Goal: Book appointment/travel/reservation

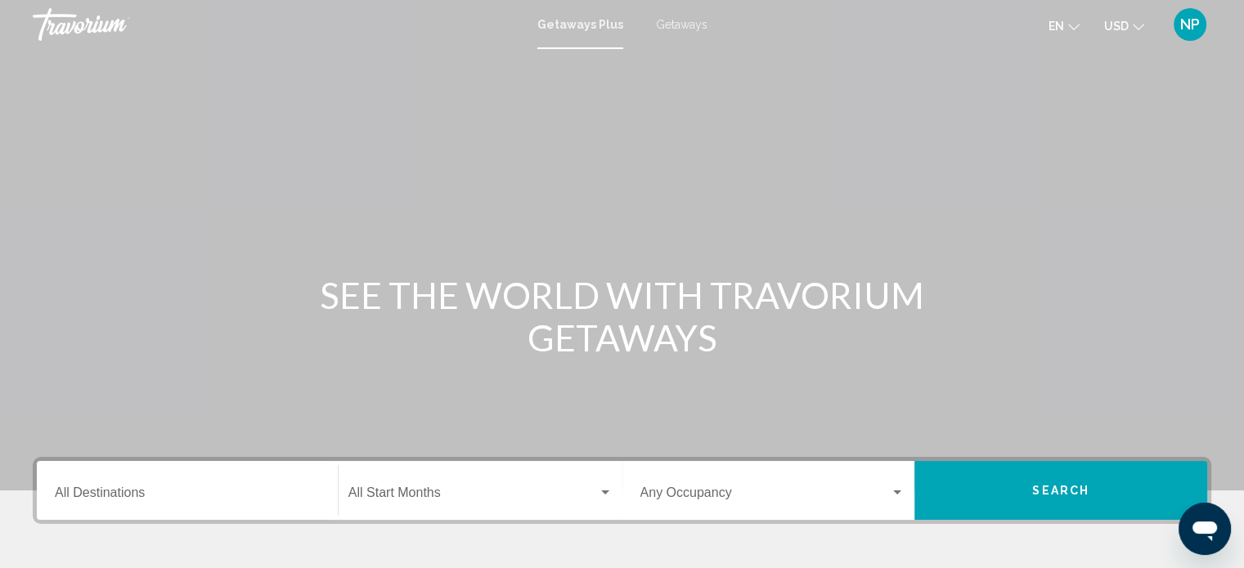
click at [682, 16] on div "Getaways Plus Getaways en English Español Français Italiano Português русский U…" at bounding box center [622, 24] width 1244 height 34
click at [689, 25] on span "Getaways" at bounding box center [682, 24] width 52 height 13
click at [63, 494] on input "Destination All Destinations" at bounding box center [187, 496] width 265 height 15
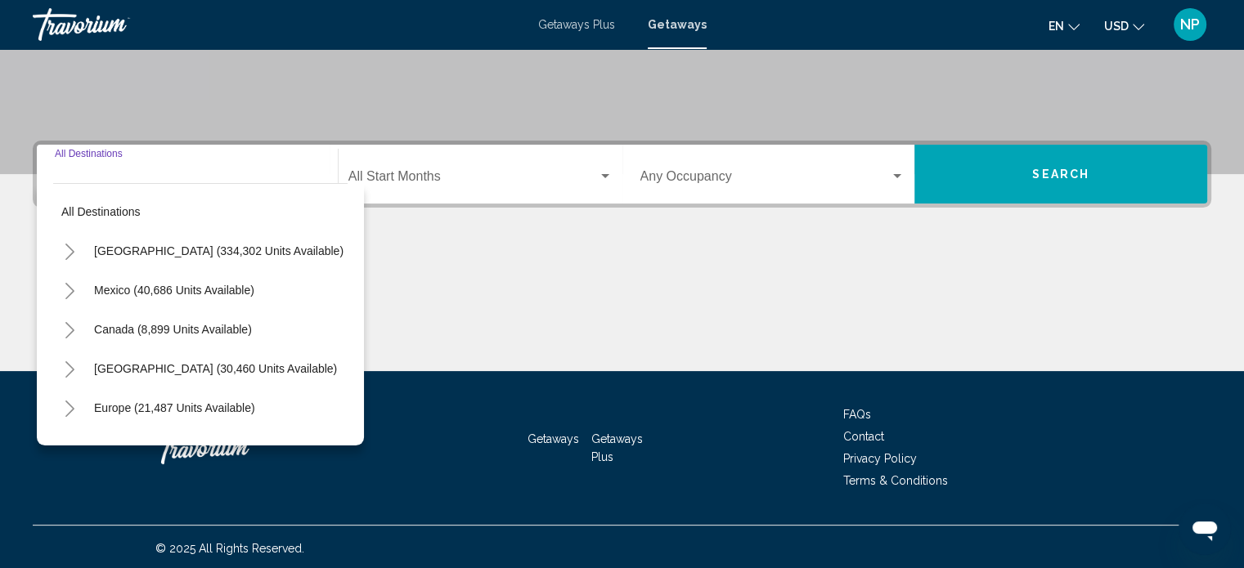
scroll to position [319, 0]
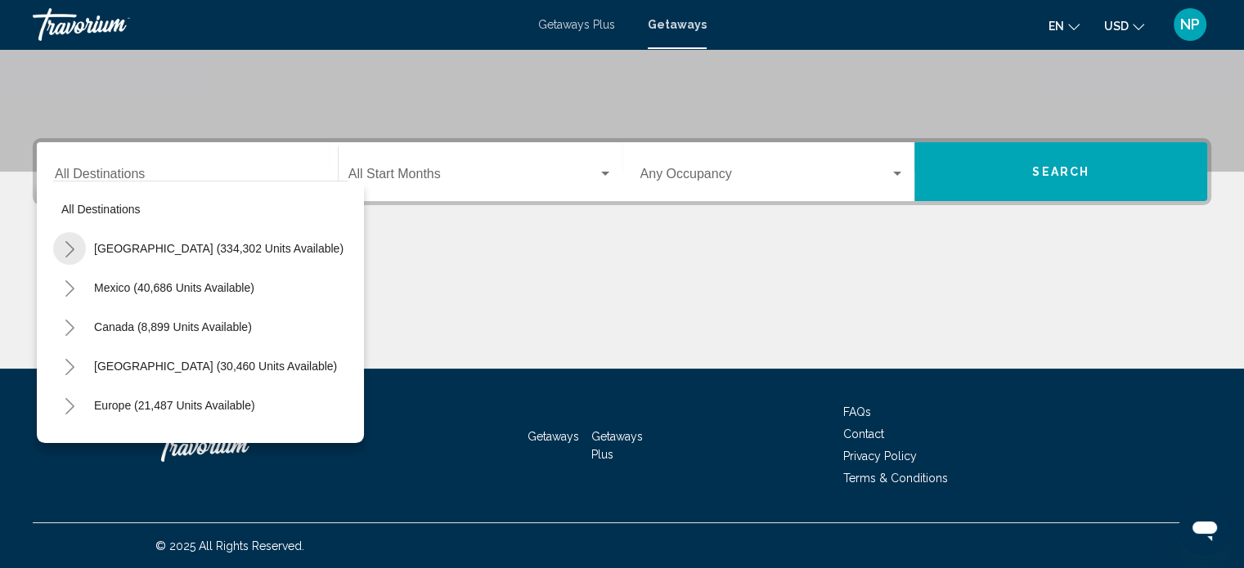
click at [70, 246] on icon "Toggle United States (334,302 units available)" at bounding box center [69, 249] width 9 height 16
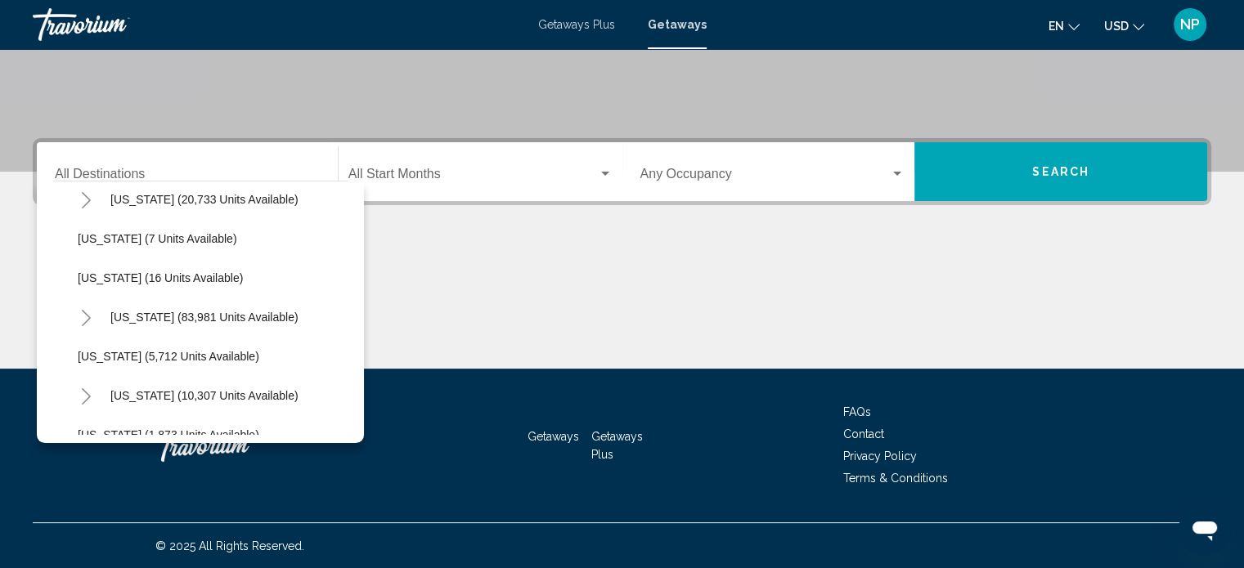
scroll to position [250, 0]
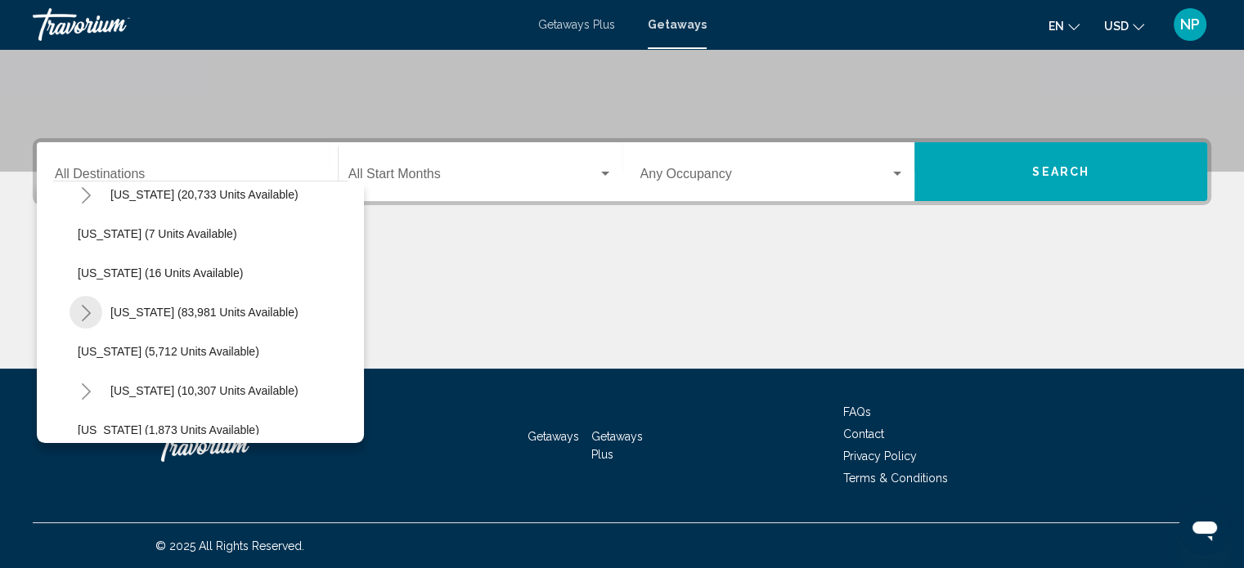
click at [83, 313] on icon "Toggle Florida (83,981 units available)" at bounding box center [86, 313] width 12 height 16
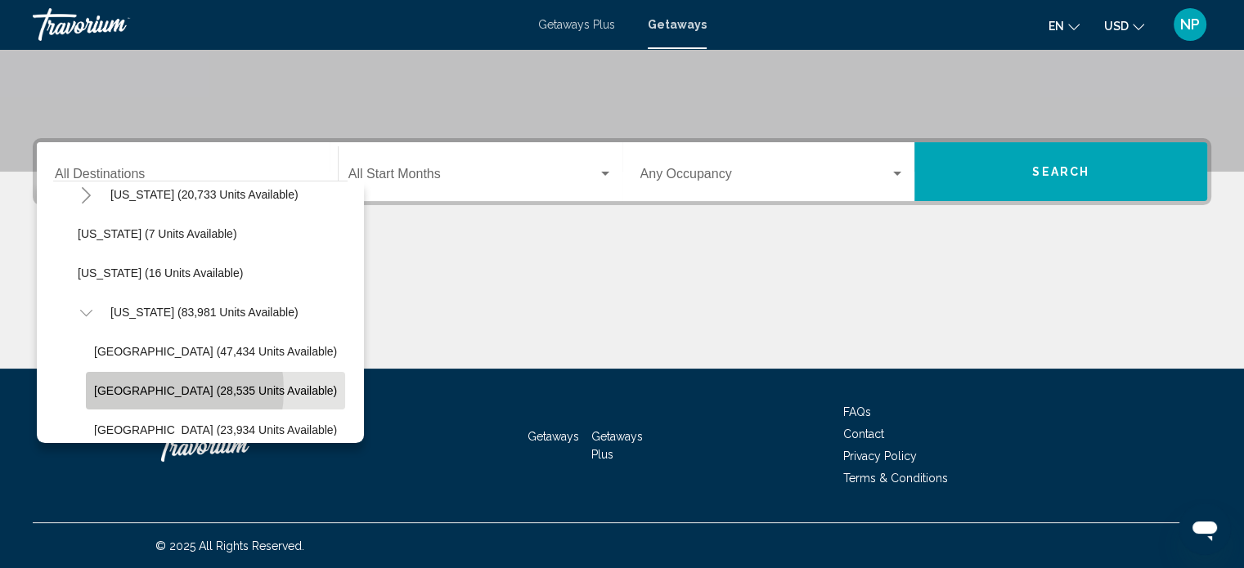
click at [143, 389] on span "[GEOGRAPHIC_DATA] (28,535 units available)" at bounding box center [215, 390] width 243 height 13
type input "**********"
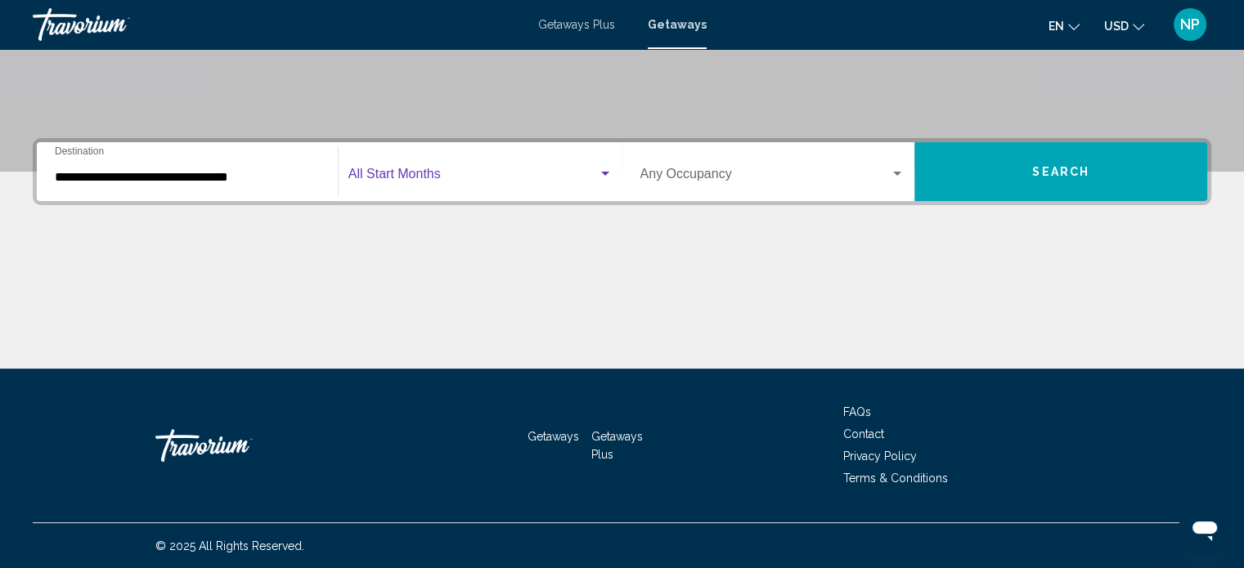
click at [604, 172] on div "Search widget" at bounding box center [605, 174] width 8 height 4
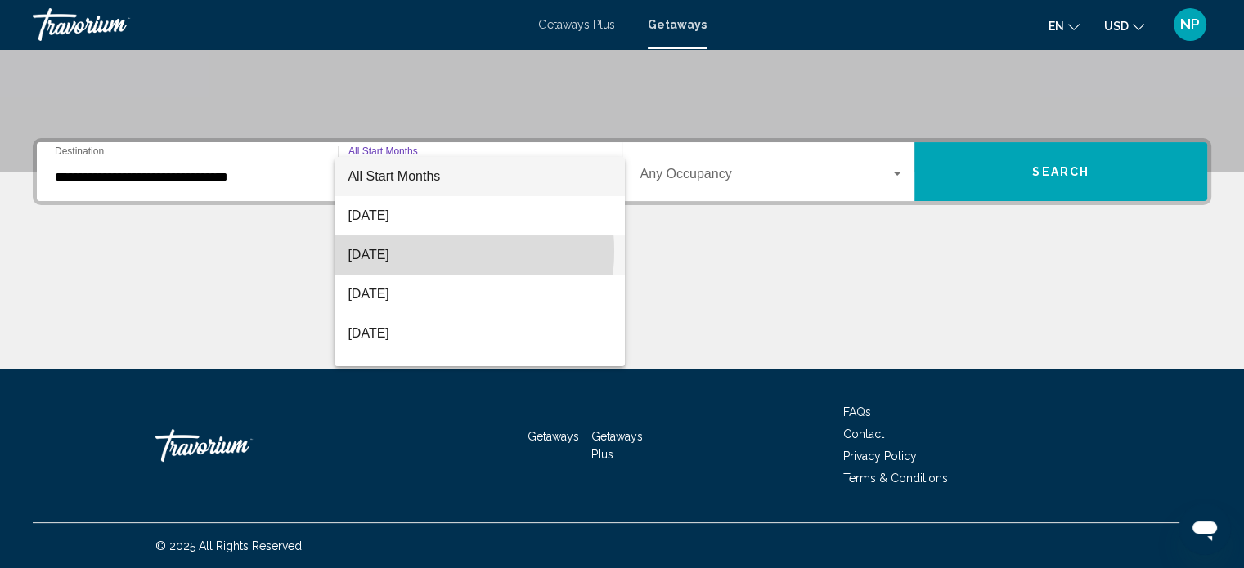
click at [422, 251] on span "[DATE]" at bounding box center [480, 255] width 264 height 39
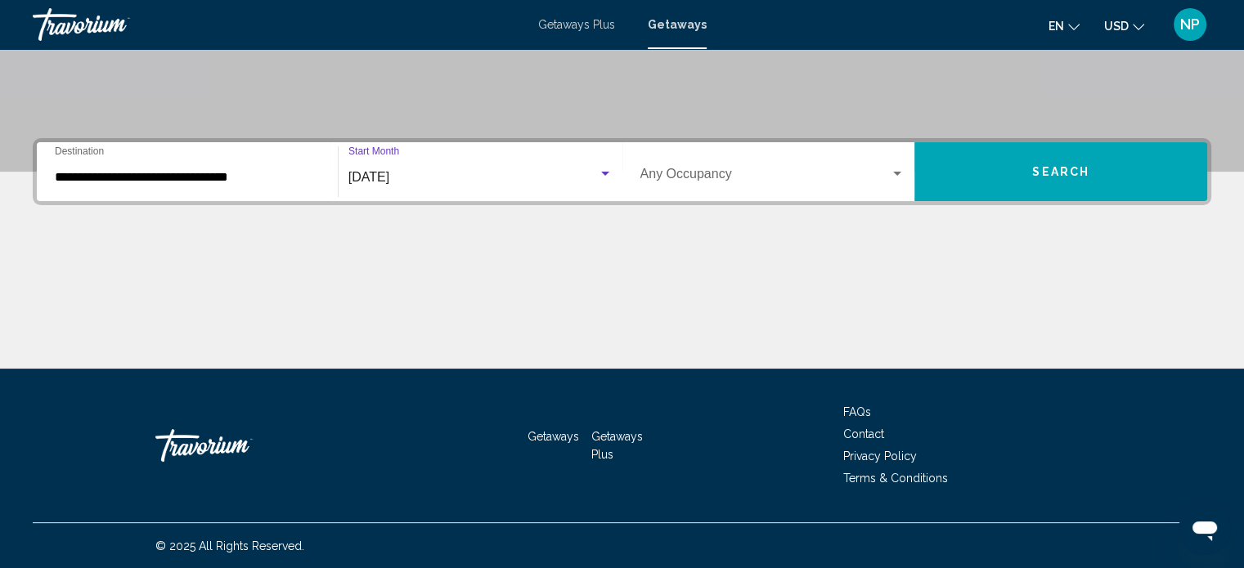
click at [1066, 167] on span "Search" at bounding box center [1060, 172] width 57 height 13
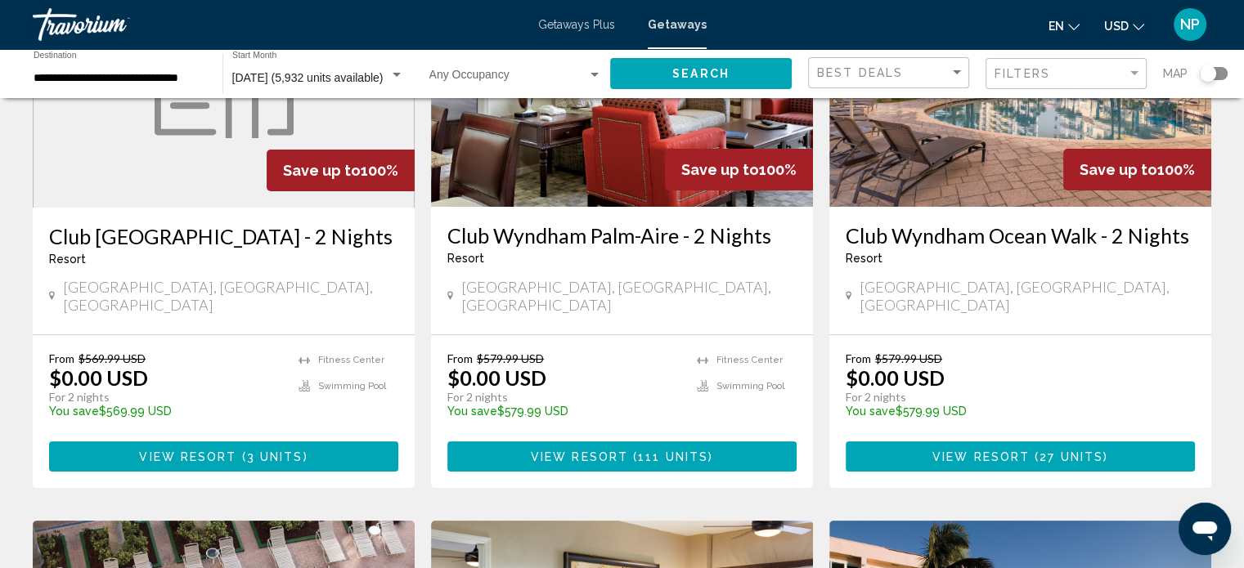
scroll to position [229, 0]
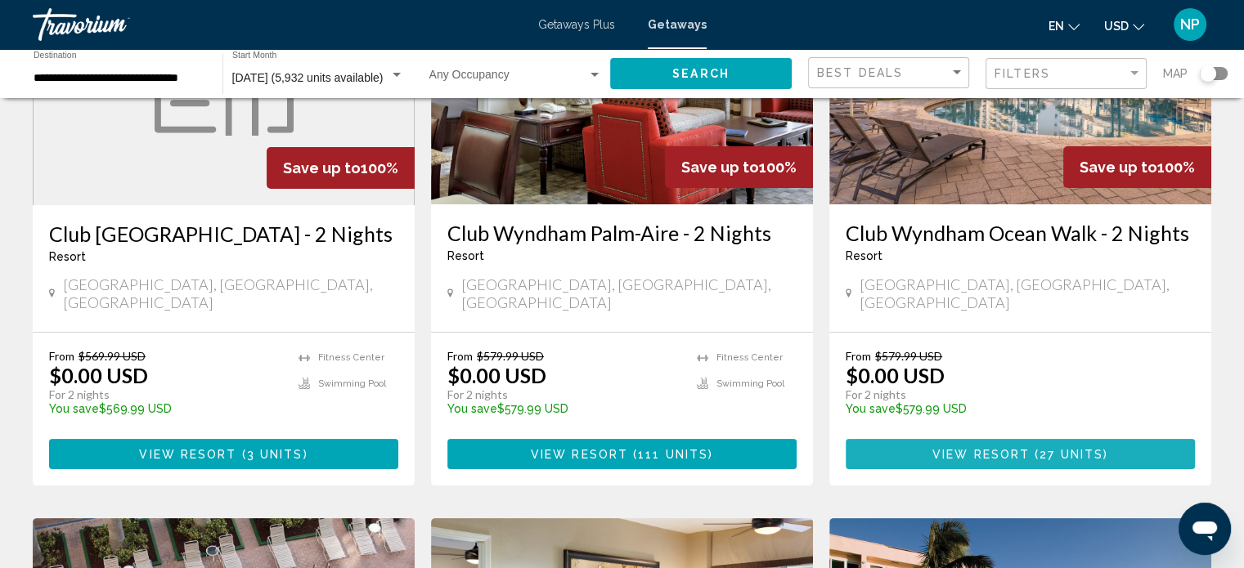
click at [1017, 448] on span "View Resort" at bounding box center [980, 454] width 97 height 13
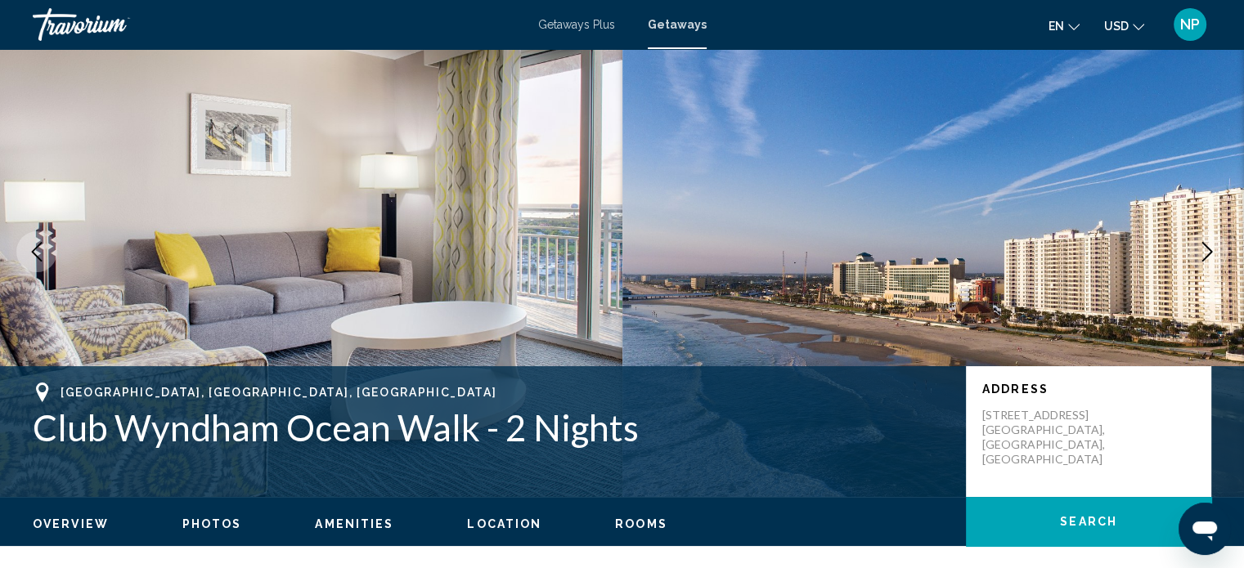
scroll to position [10, 0]
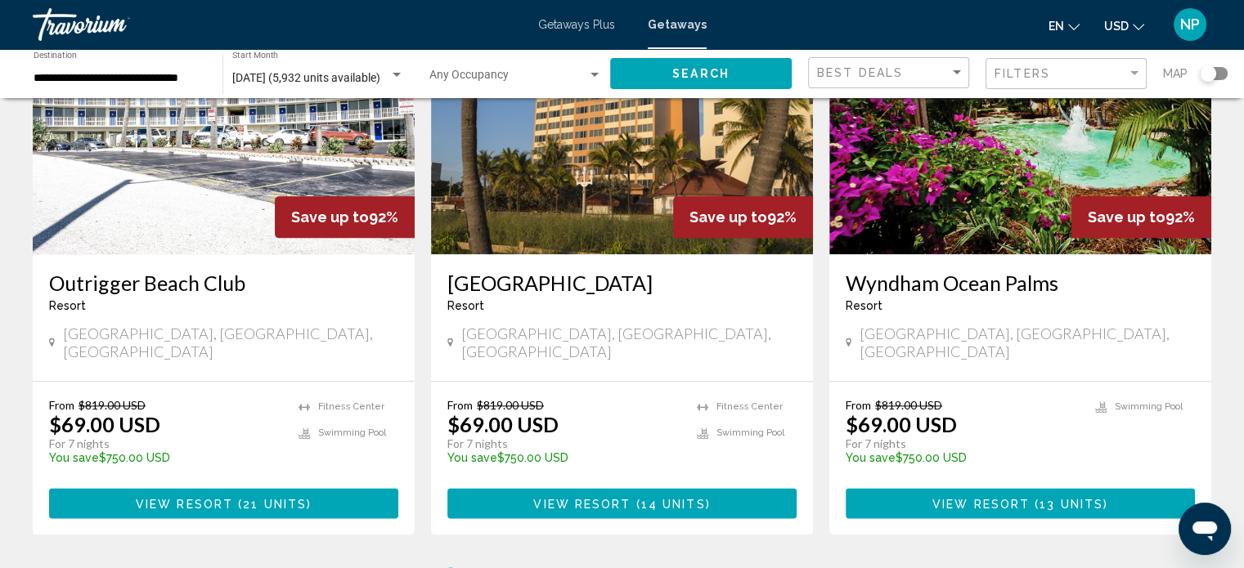
scroll to position [1963, 0]
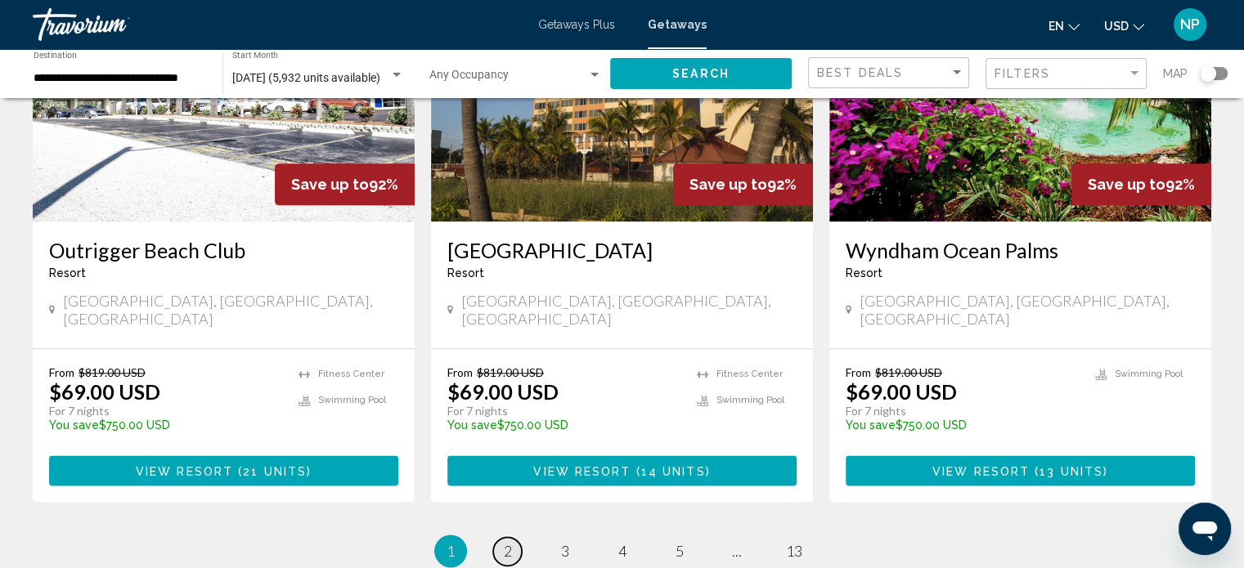
click at [507, 542] on span "2" at bounding box center [508, 551] width 8 height 18
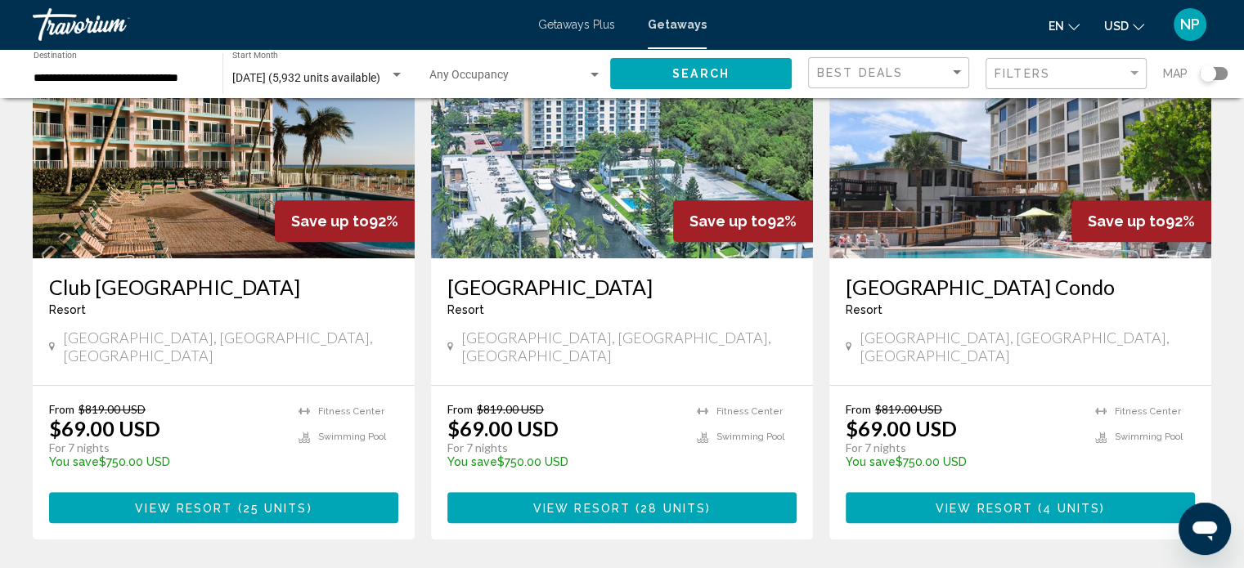
scroll to position [752, 0]
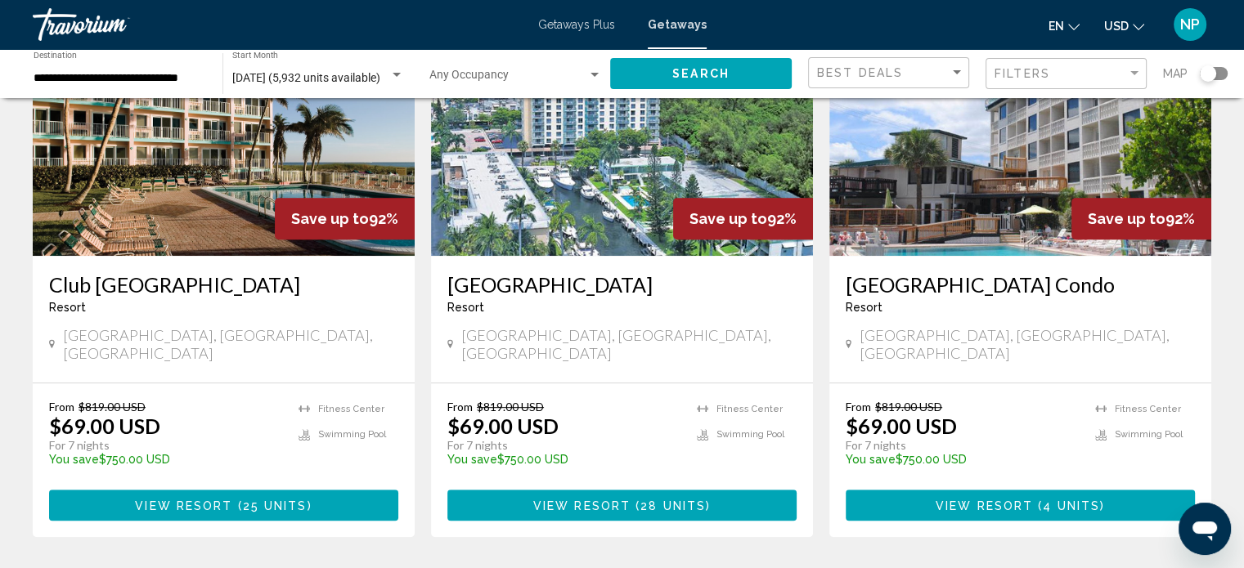
click at [570, 22] on span "Getaways Plus" at bounding box center [576, 24] width 77 height 13
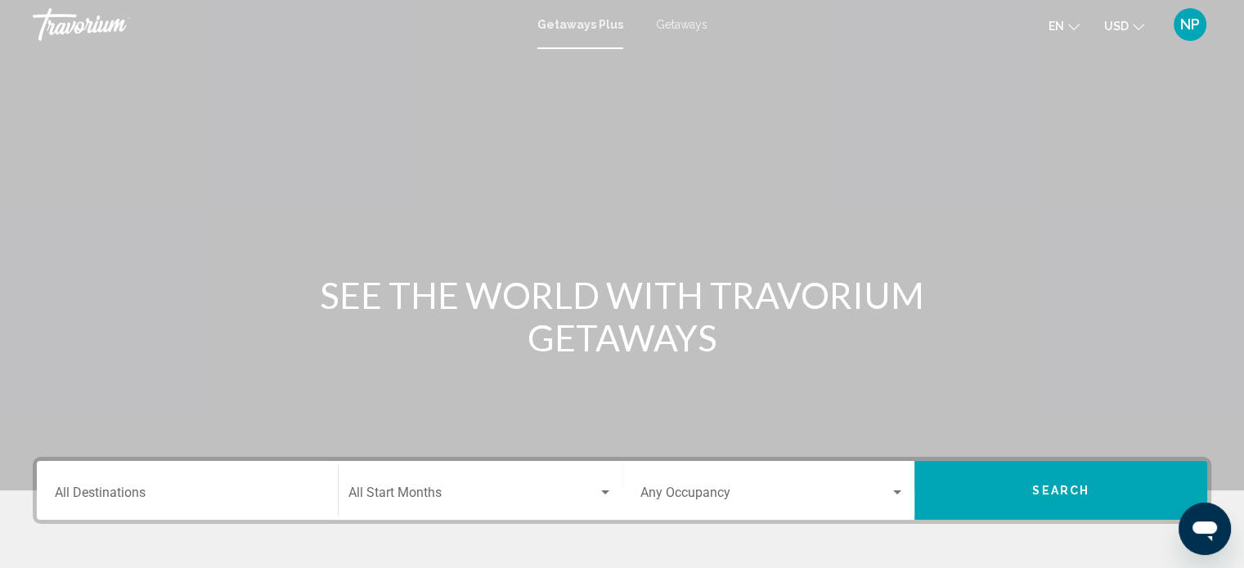
click at [65, 489] on input "Destination All Destinations" at bounding box center [187, 496] width 265 height 15
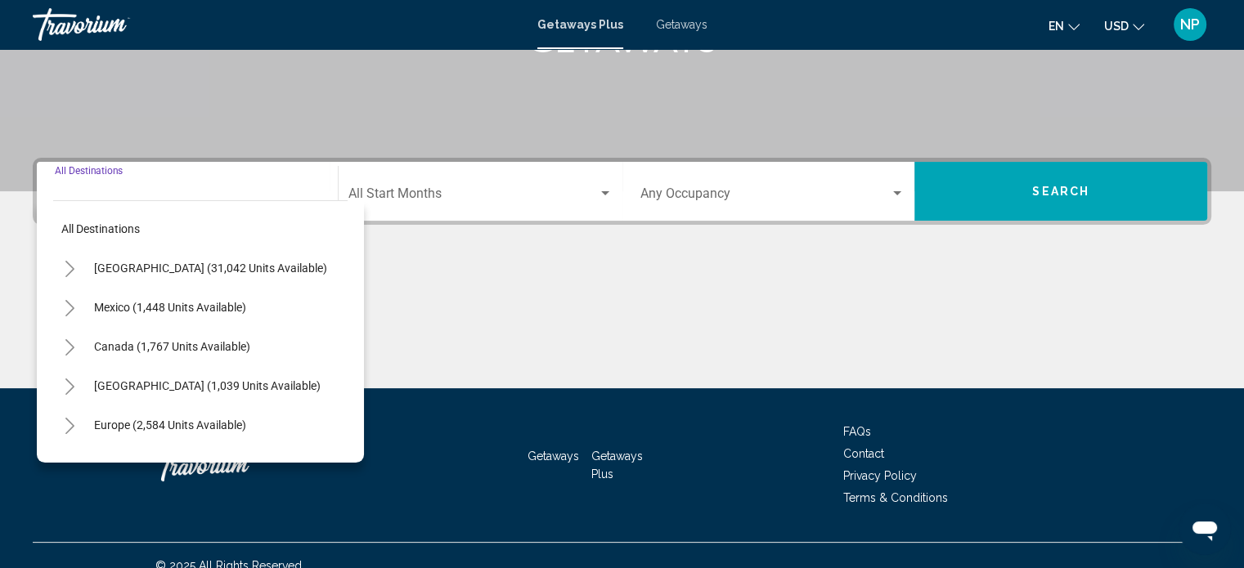
scroll to position [319, 0]
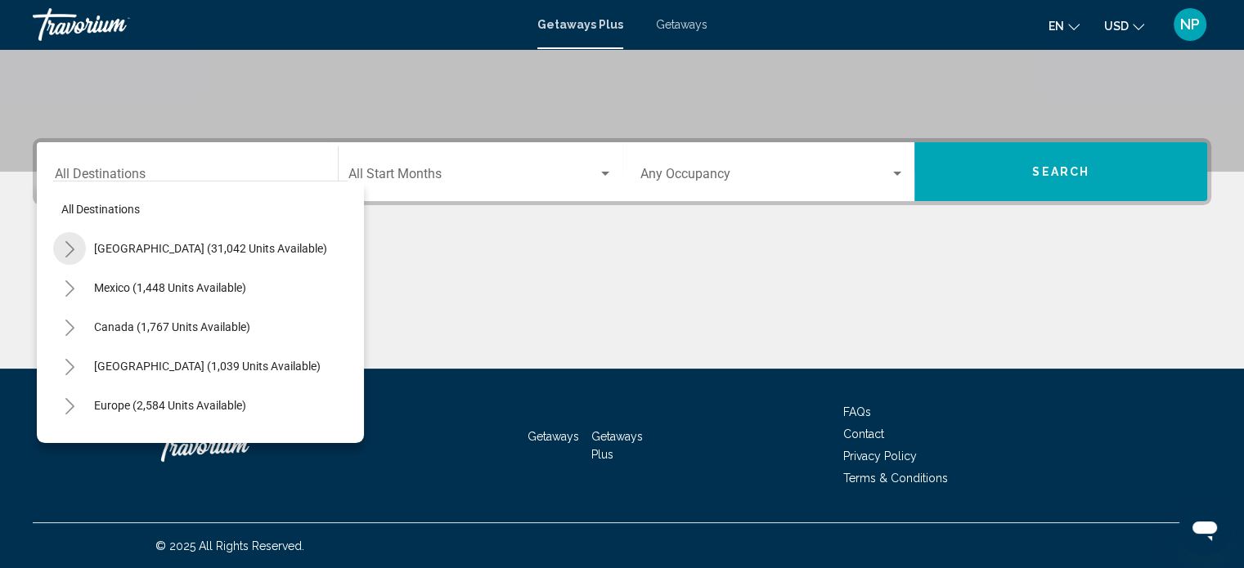
click at [70, 249] on icon "Toggle United States (31,042 units available)" at bounding box center [70, 249] width 12 height 16
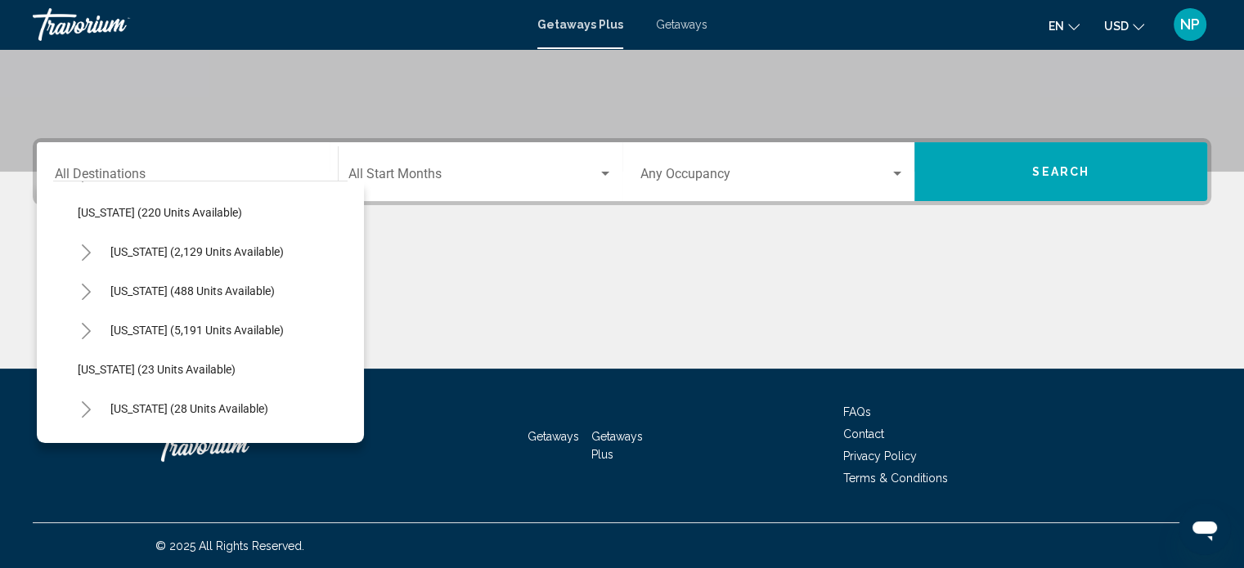
scroll to position [120, 0]
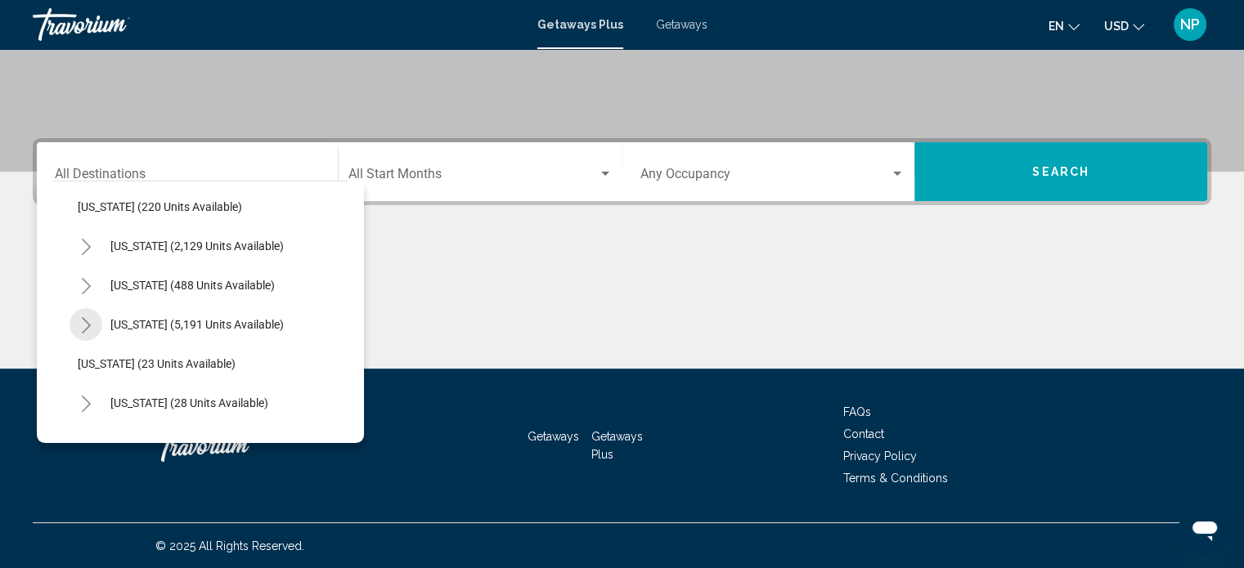
click at [86, 324] on icon "Toggle Florida (5,191 units available)" at bounding box center [86, 325] width 12 height 16
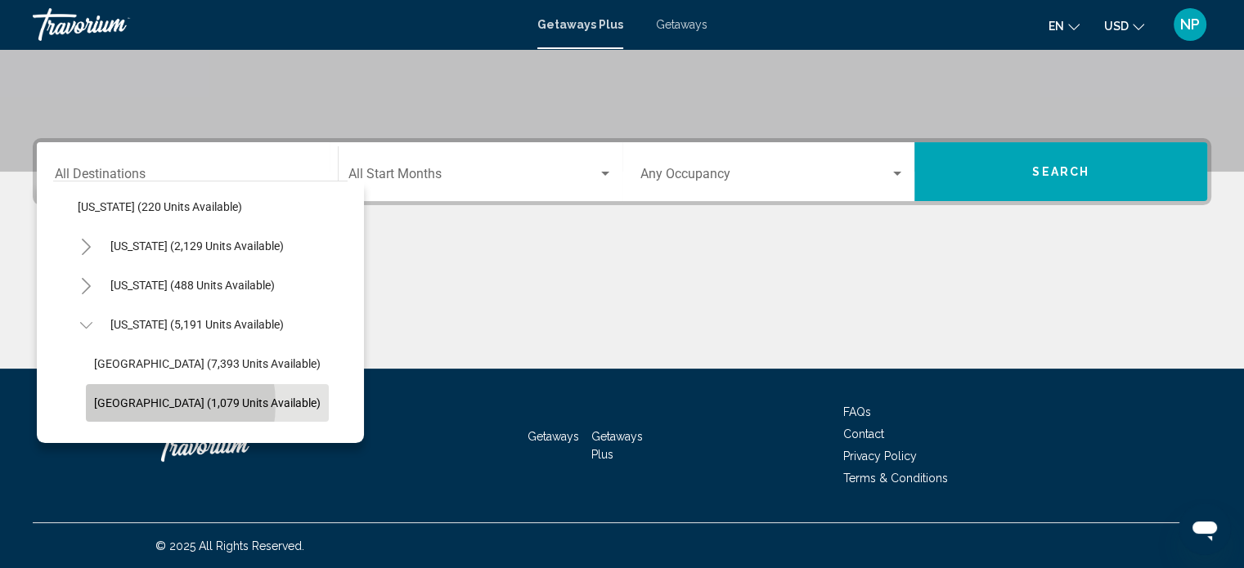
click at [142, 403] on span "[GEOGRAPHIC_DATA] (1,079 units available)" at bounding box center [207, 403] width 227 height 13
type input "**********"
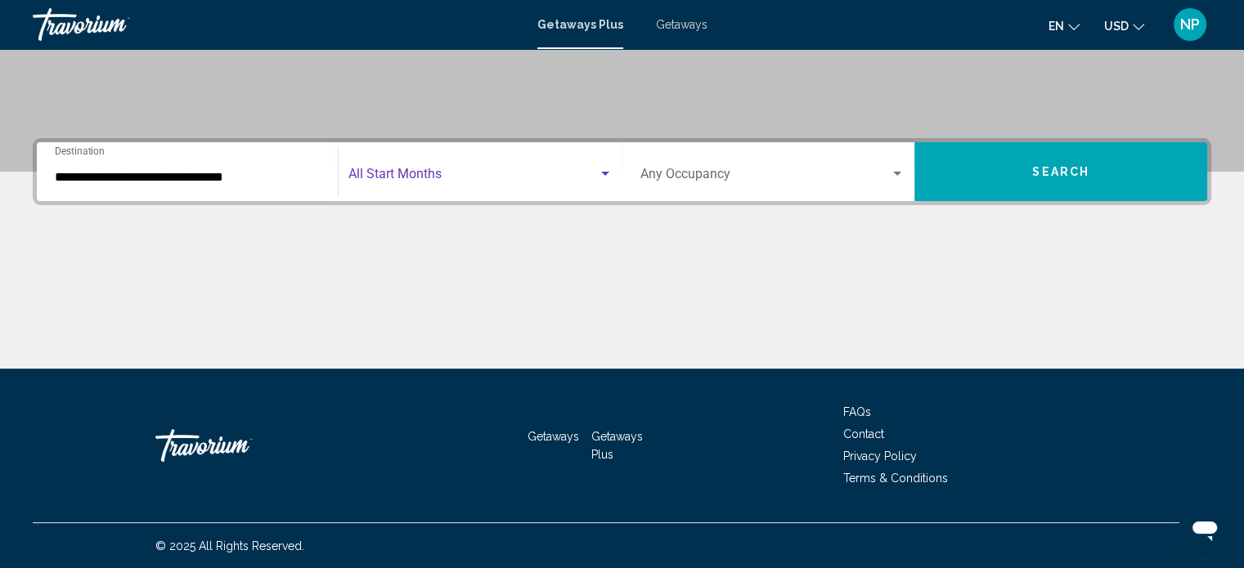
click at [420, 170] on span "Search widget" at bounding box center [472, 177] width 249 height 15
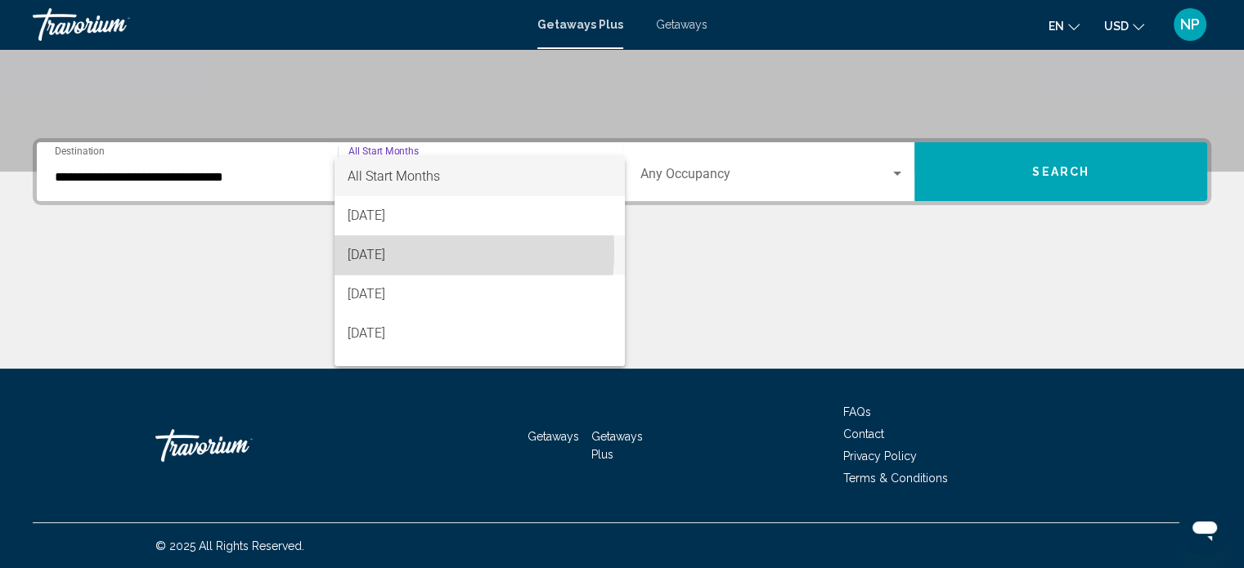
click at [396, 251] on span "[DATE]" at bounding box center [480, 255] width 264 height 39
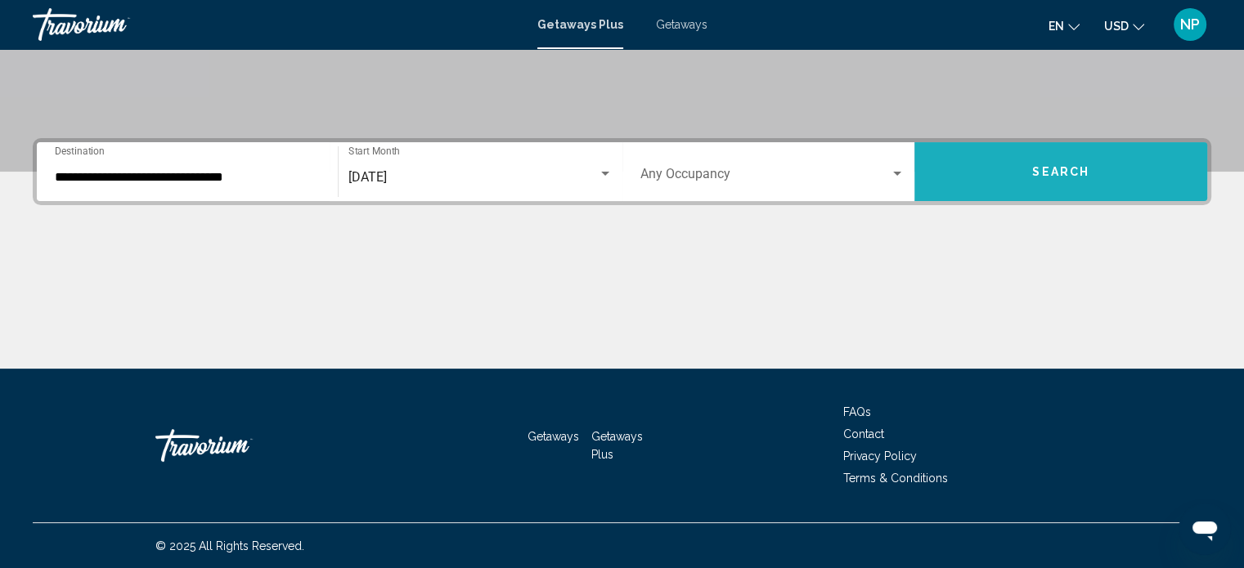
click at [1067, 168] on span "Search" at bounding box center [1060, 172] width 57 height 13
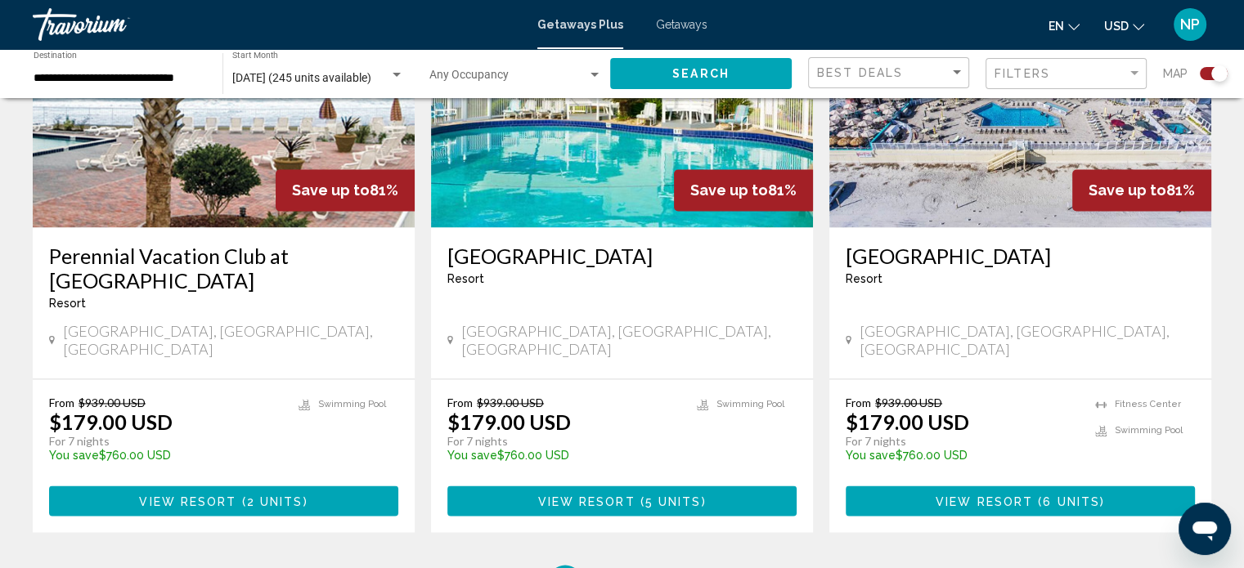
scroll to position [2519, 0]
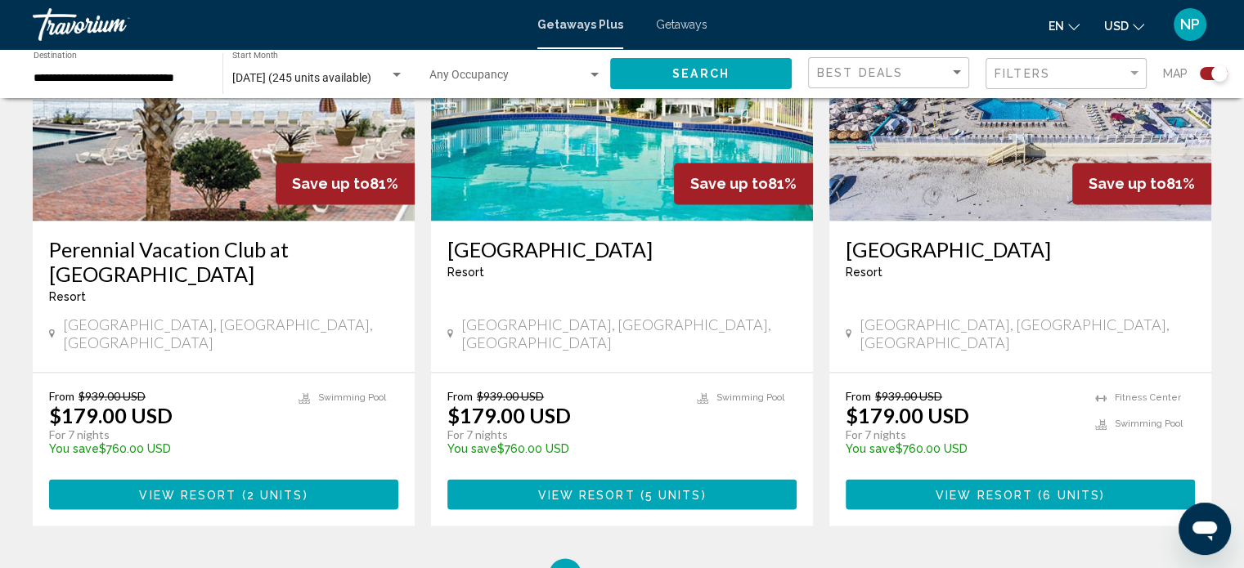
click at [661, 488] on span "5 units" at bounding box center [673, 494] width 56 height 13
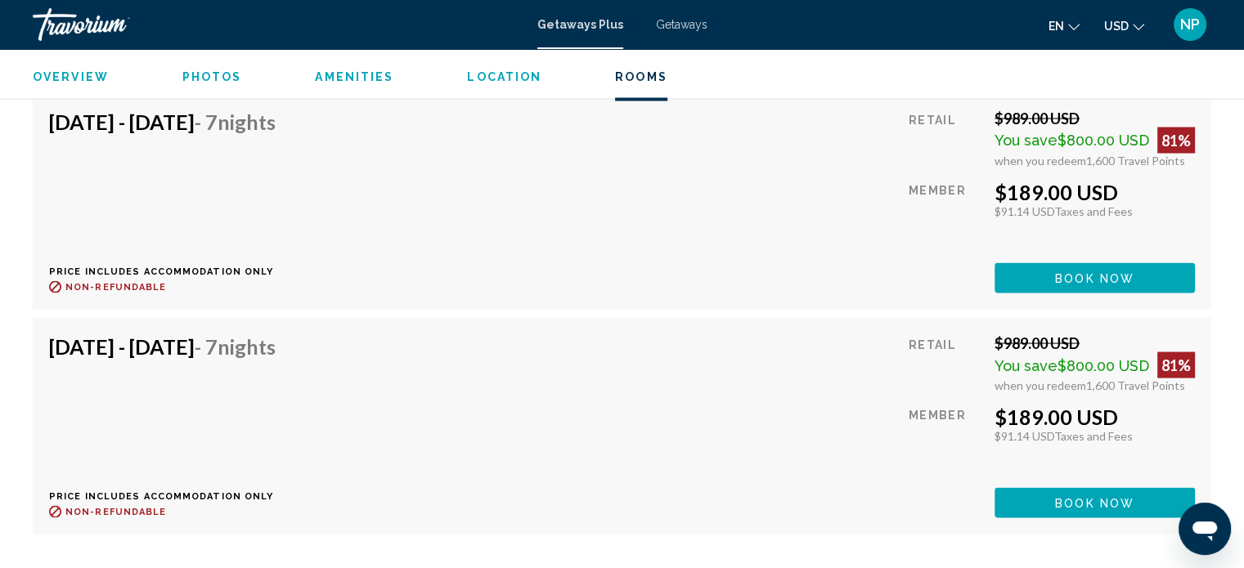
scroll to position [3117, 0]
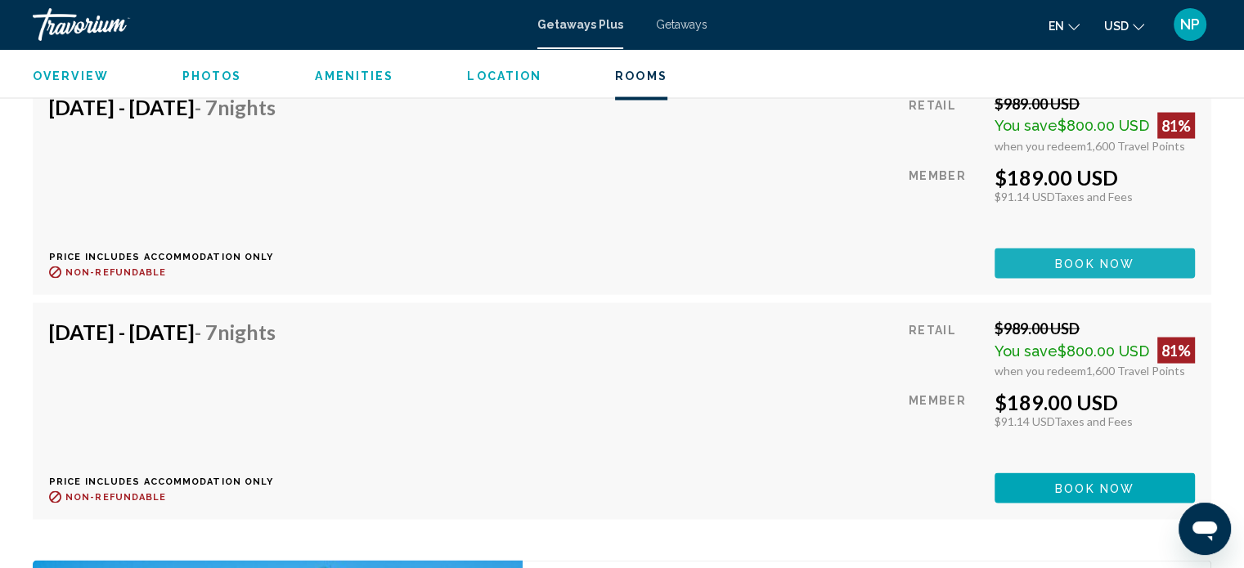
click at [1111, 258] on span "Book now" at bounding box center [1094, 264] width 79 height 13
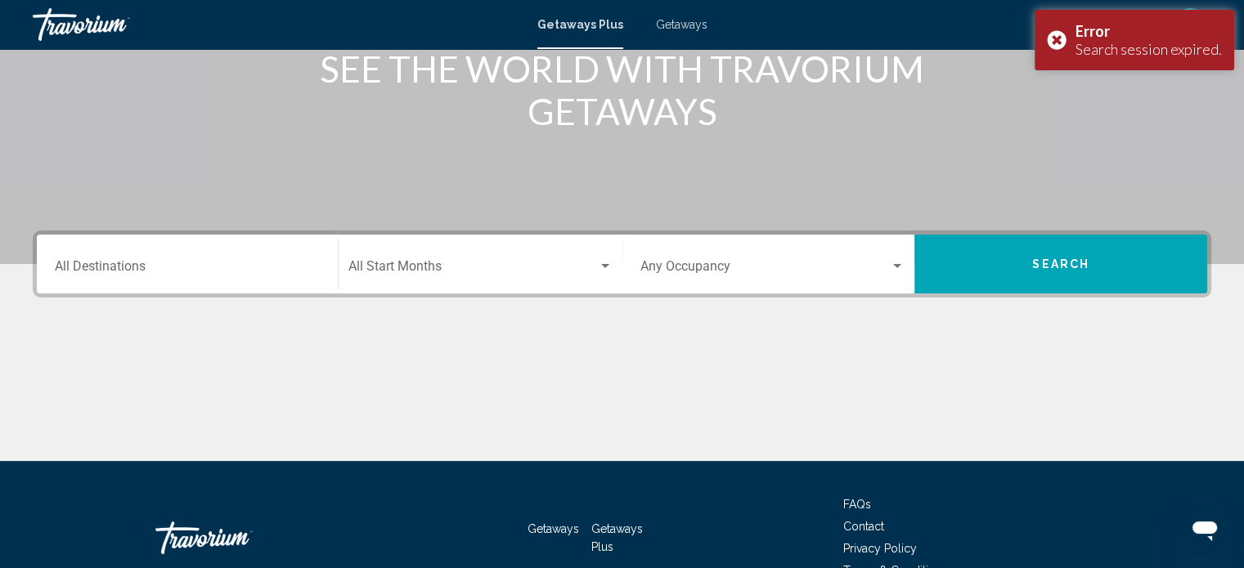
scroll to position [229, 0]
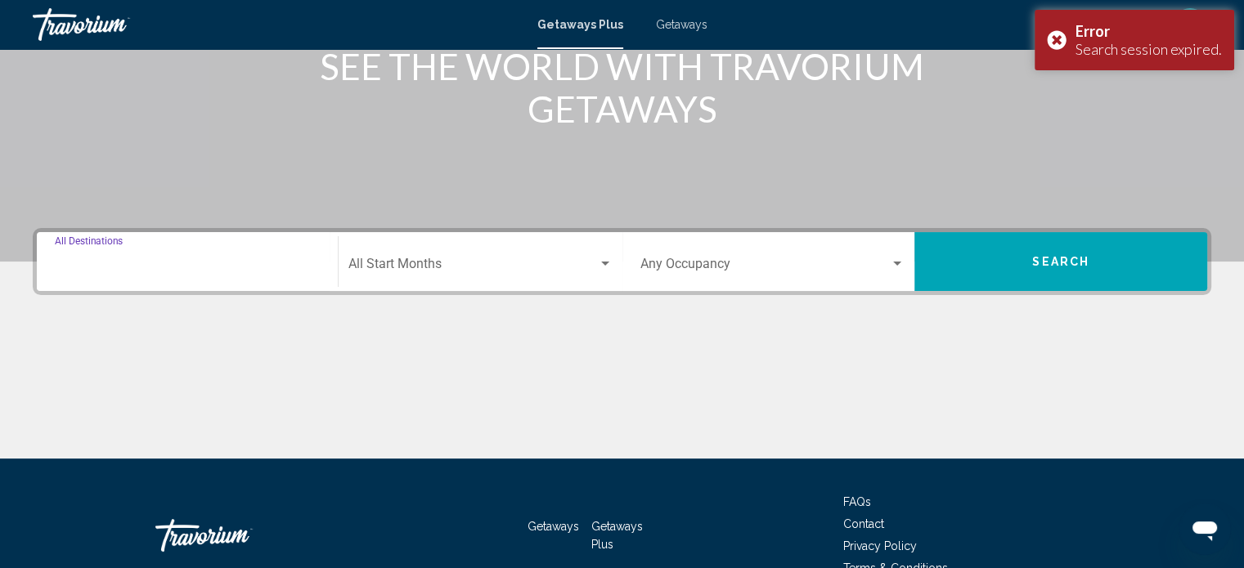
click at [111, 262] on input "Destination All Destinations" at bounding box center [187, 267] width 265 height 15
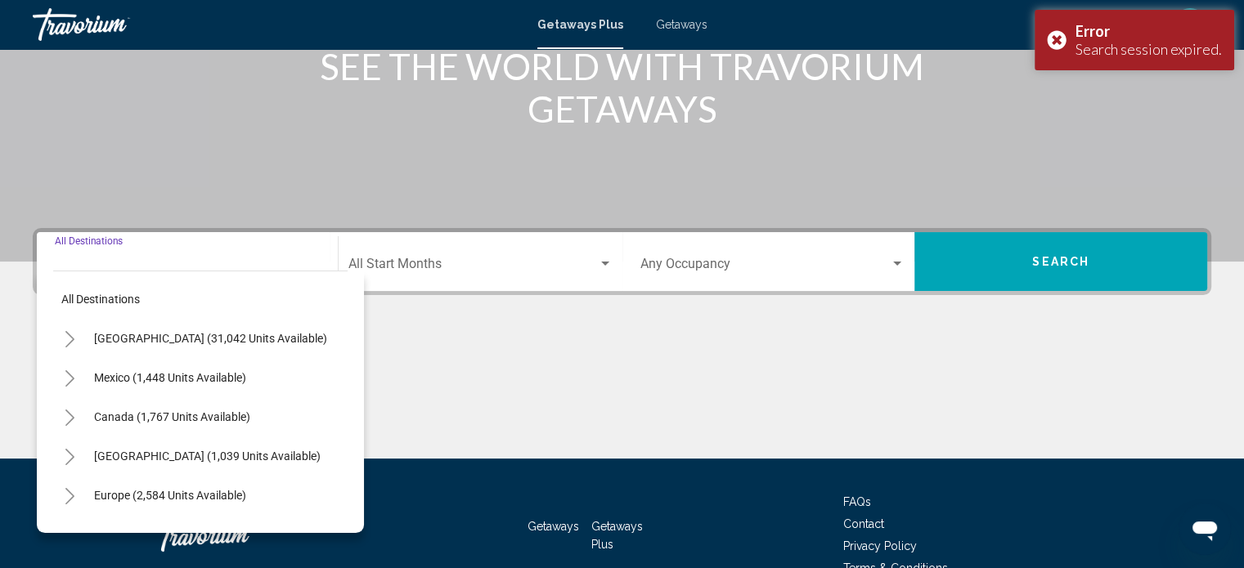
scroll to position [319, 0]
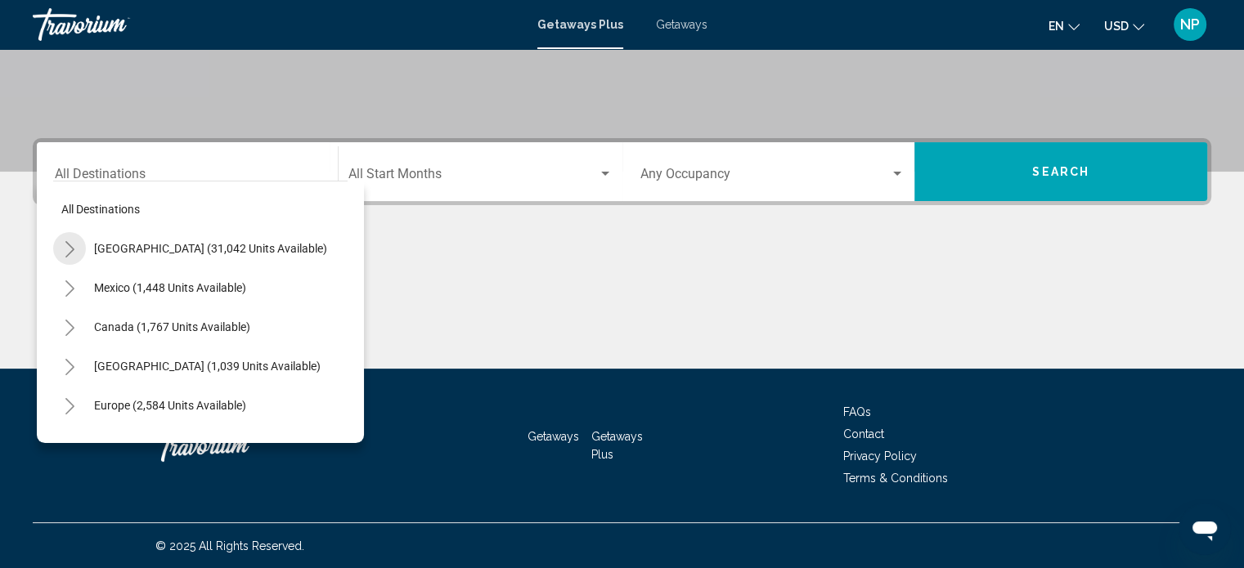
click at [70, 247] on icon "Toggle United States (31,042 units available)" at bounding box center [69, 249] width 9 height 16
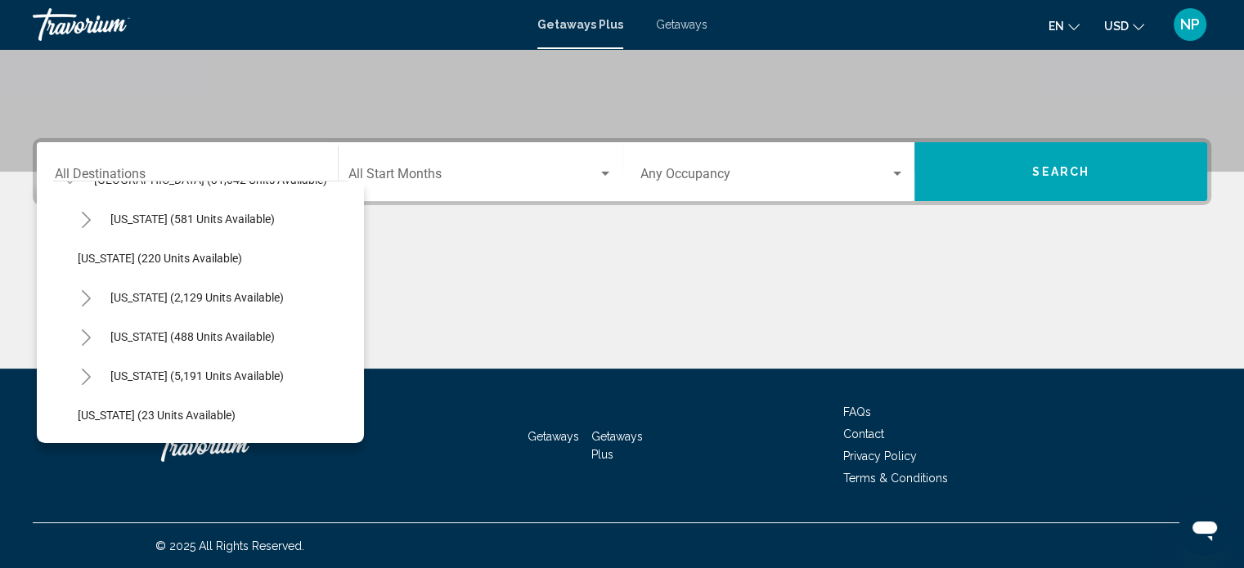
scroll to position [76, 0]
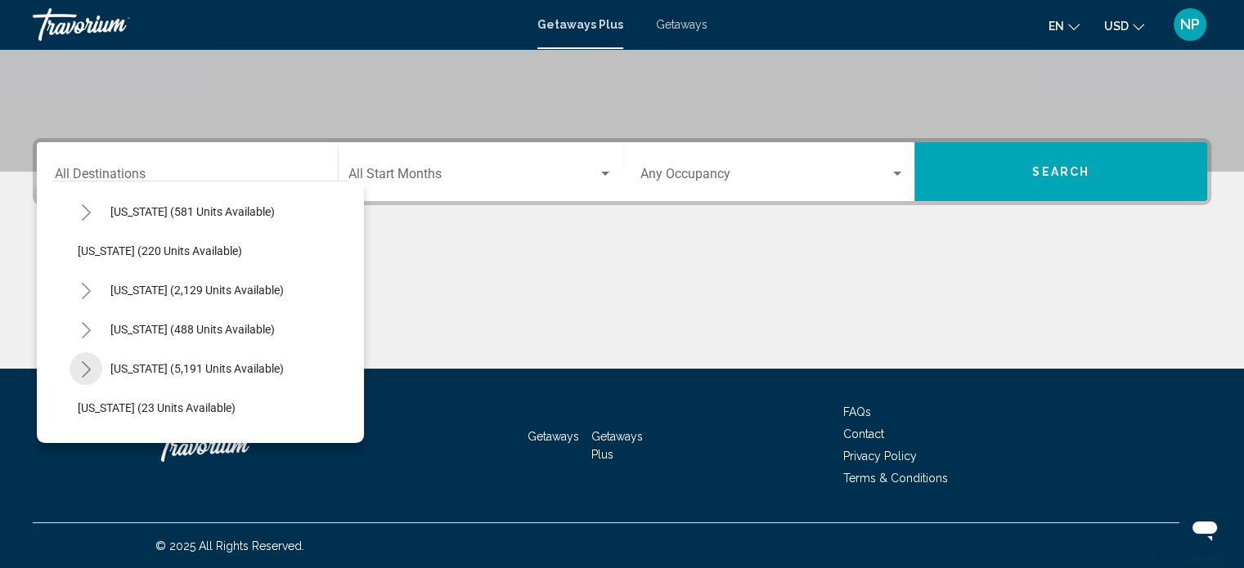
click at [88, 365] on icon "Toggle Florida (5,191 units available)" at bounding box center [86, 369] width 12 height 16
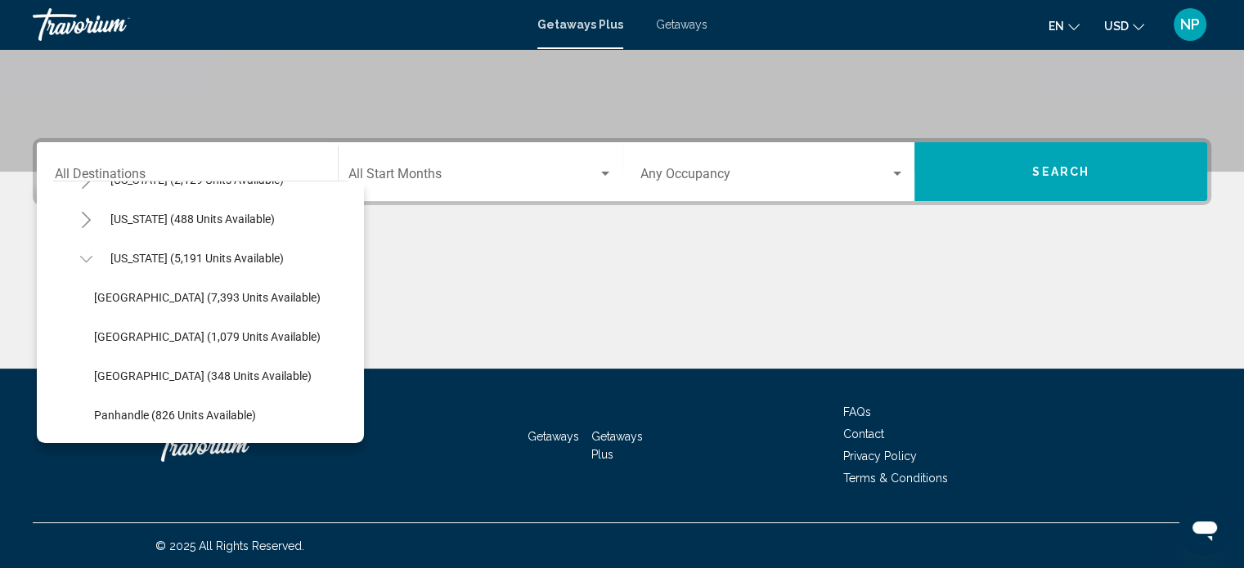
scroll to position [196, 0]
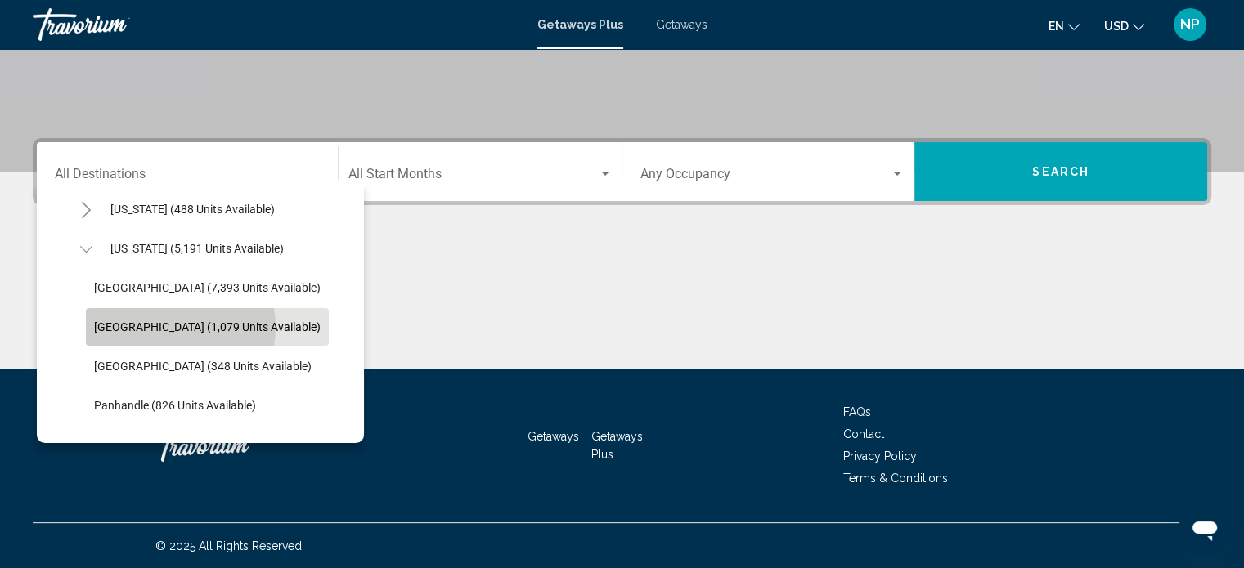
click at [176, 326] on span "[GEOGRAPHIC_DATA] (1,079 units available)" at bounding box center [207, 327] width 227 height 13
type input "**********"
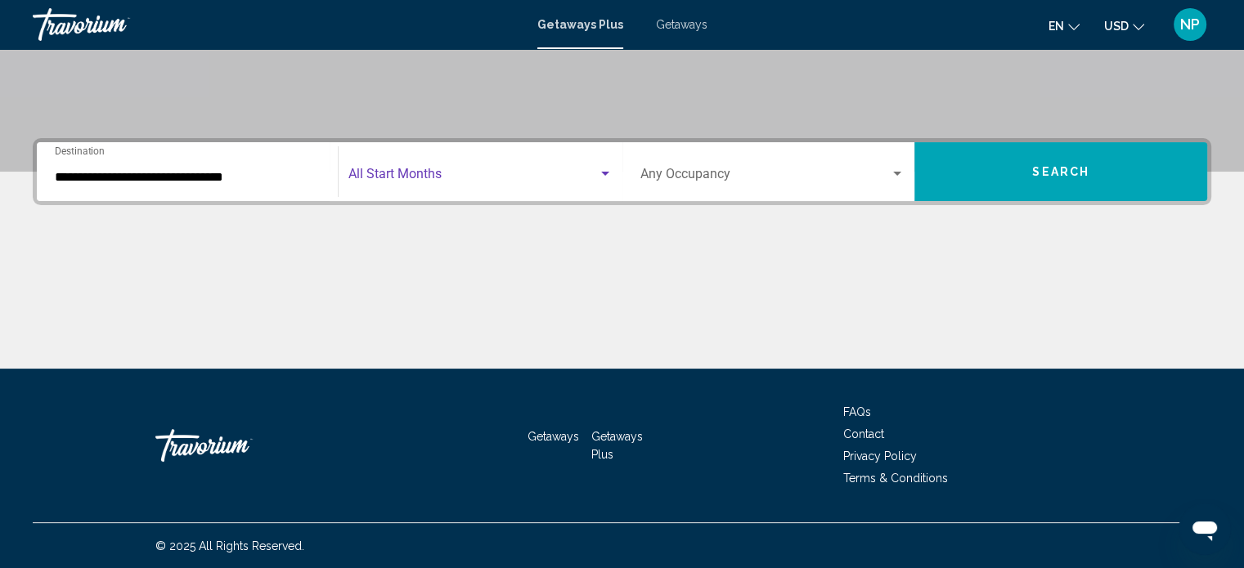
click at [422, 171] on span "Search widget" at bounding box center [472, 177] width 249 height 15
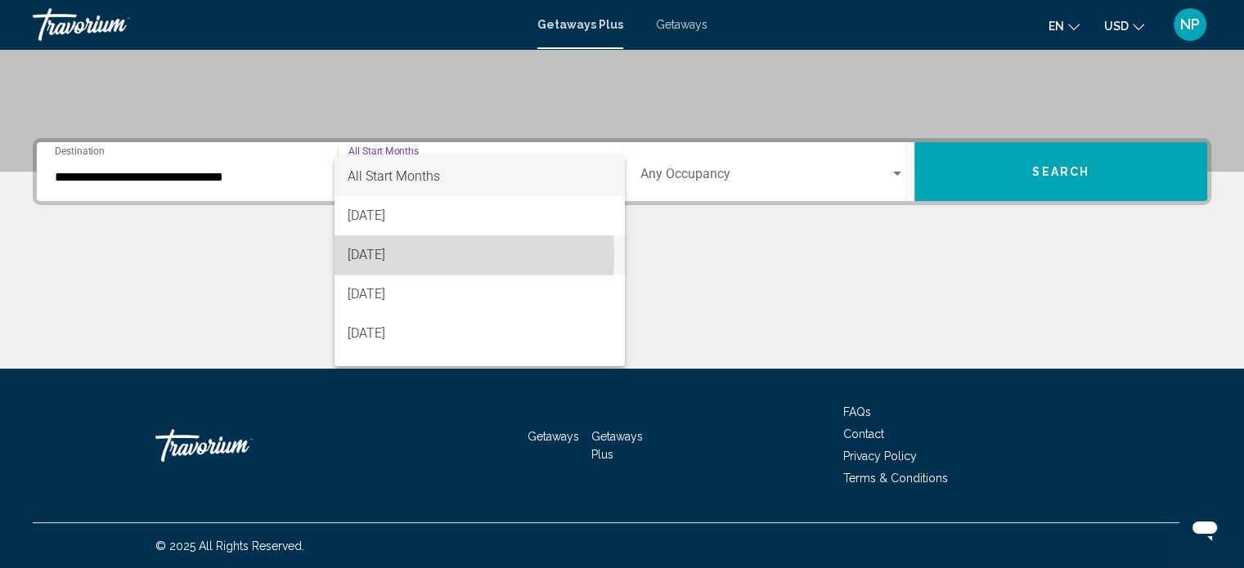
click at [410, 253] on span "[DATE]" at bounding box center [480, 255] width 264 height 39
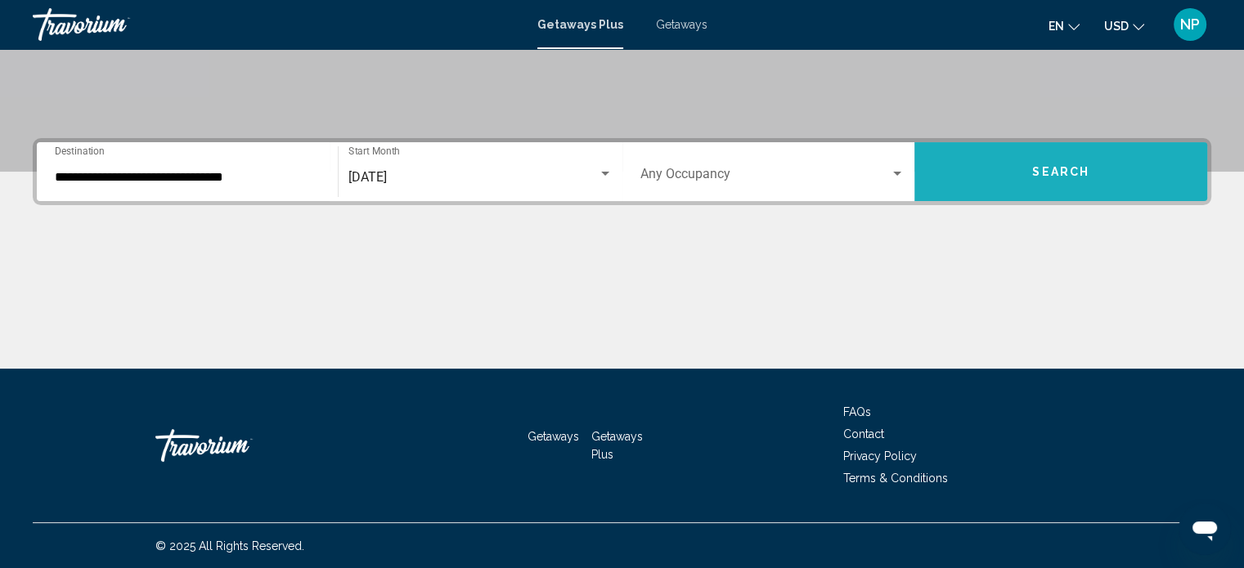
click at [1043, 172] on span "Search" at bounding box center [1060, 172] width 57 height 13
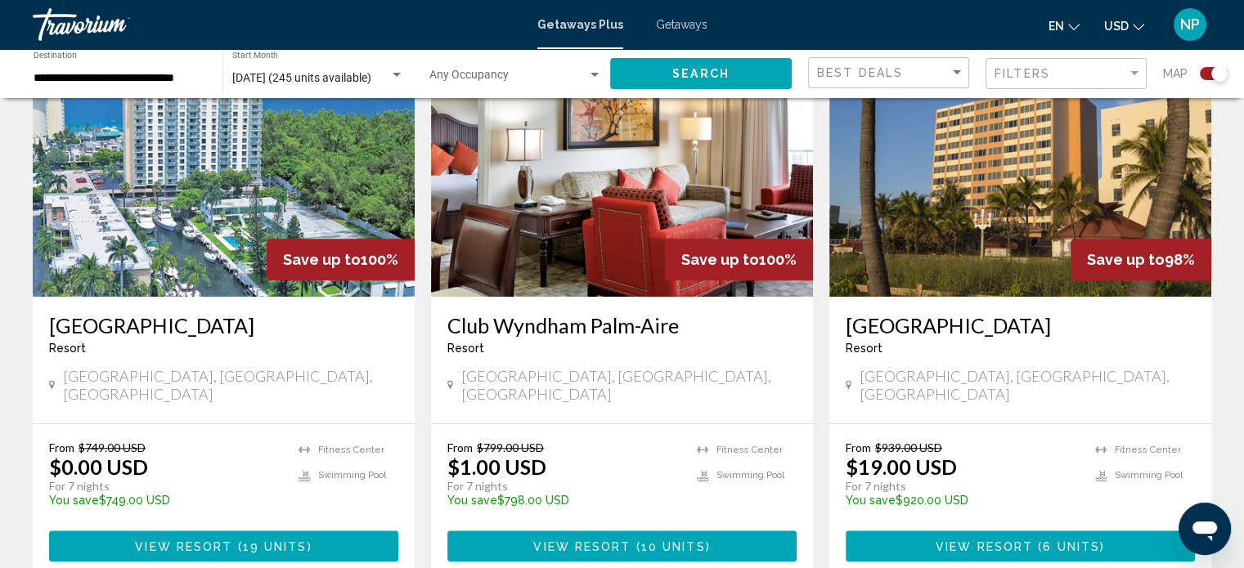
scroll to position [1276, 0]
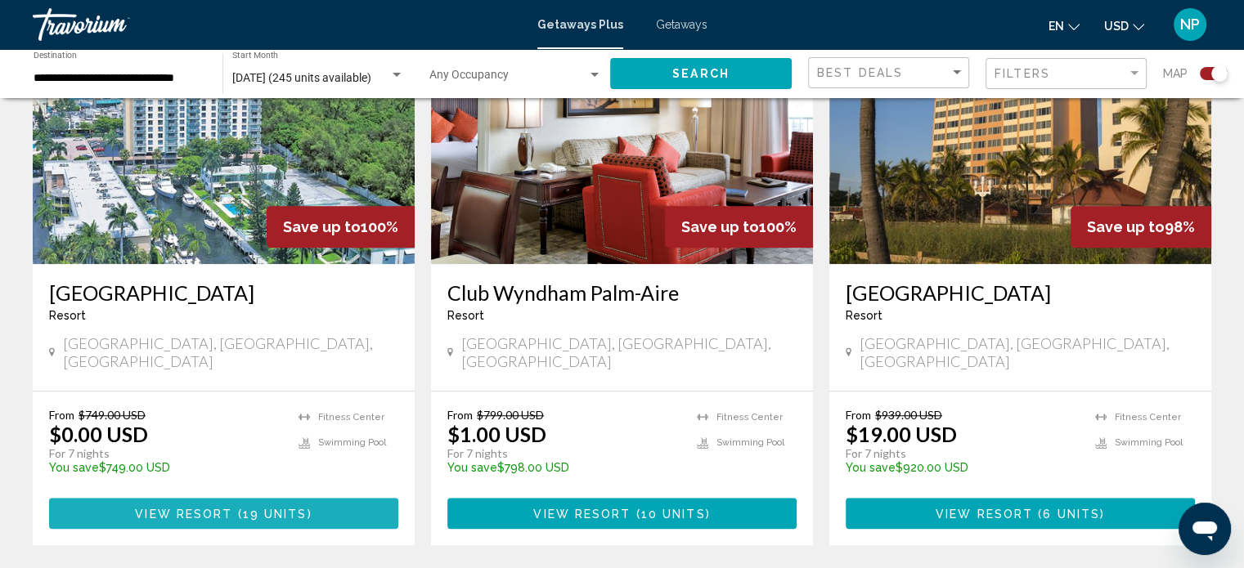
click at [213, 508] on span "View Resort" at bounding box center [183, 514] width 97 height 13
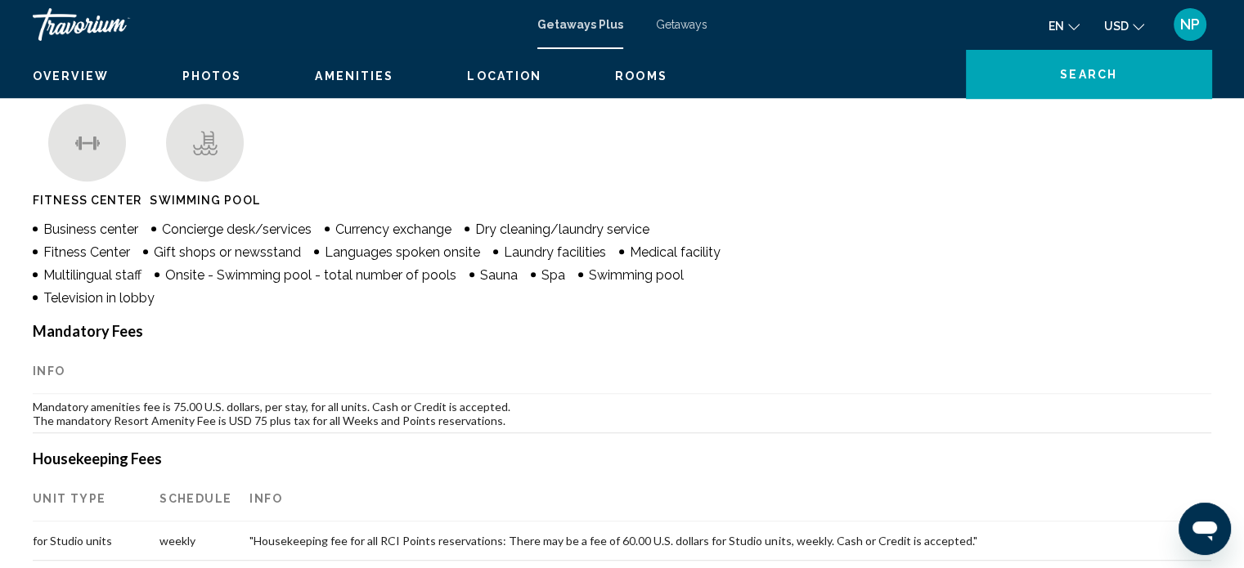
scroll to position [10, 0]
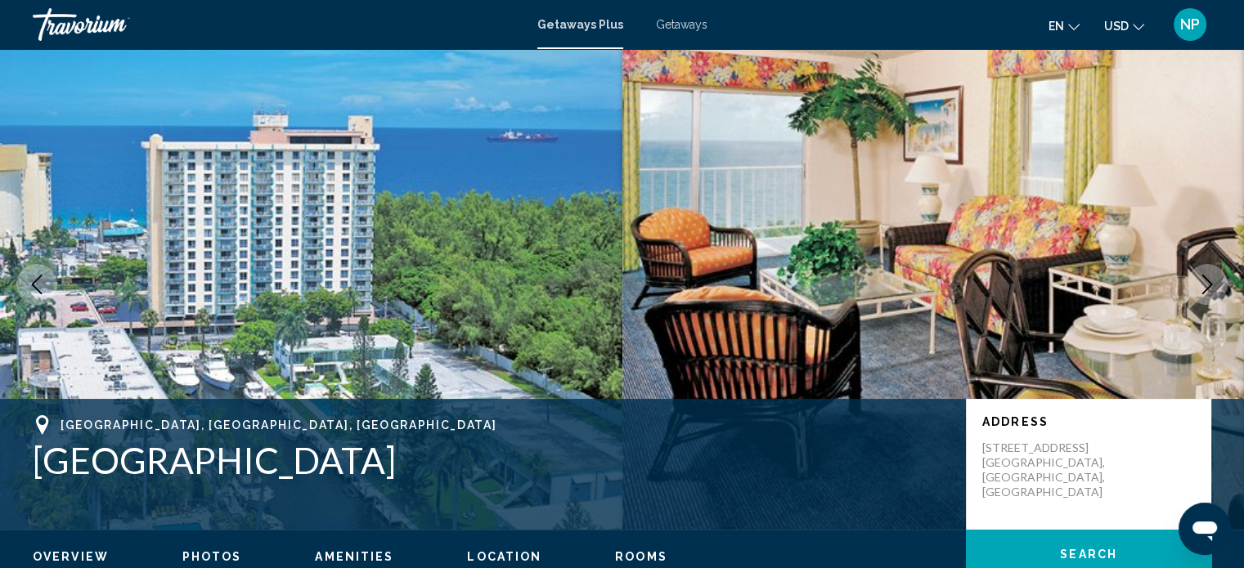
click at [213, 477] on h1 "[GEOGRAPHIC_DATA]" at bounding box center [491, 460] width 917 height 43
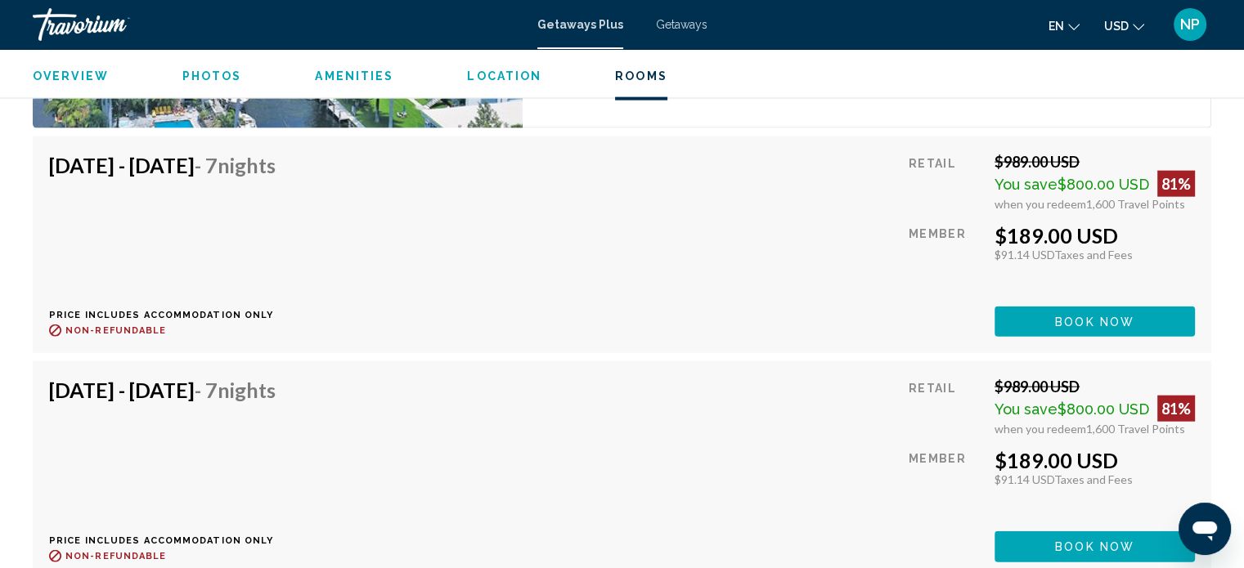
scroll to position [3772, 0]
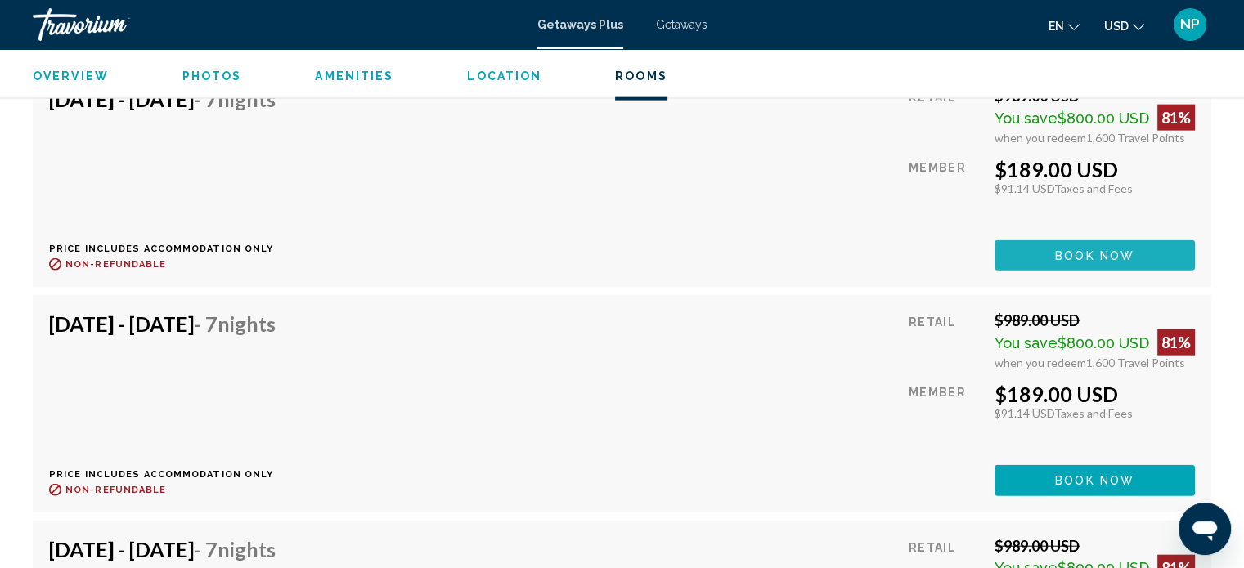
click at [1104, 253] on span "Book now" at bounding box center [1094, 255] width 79 height 13
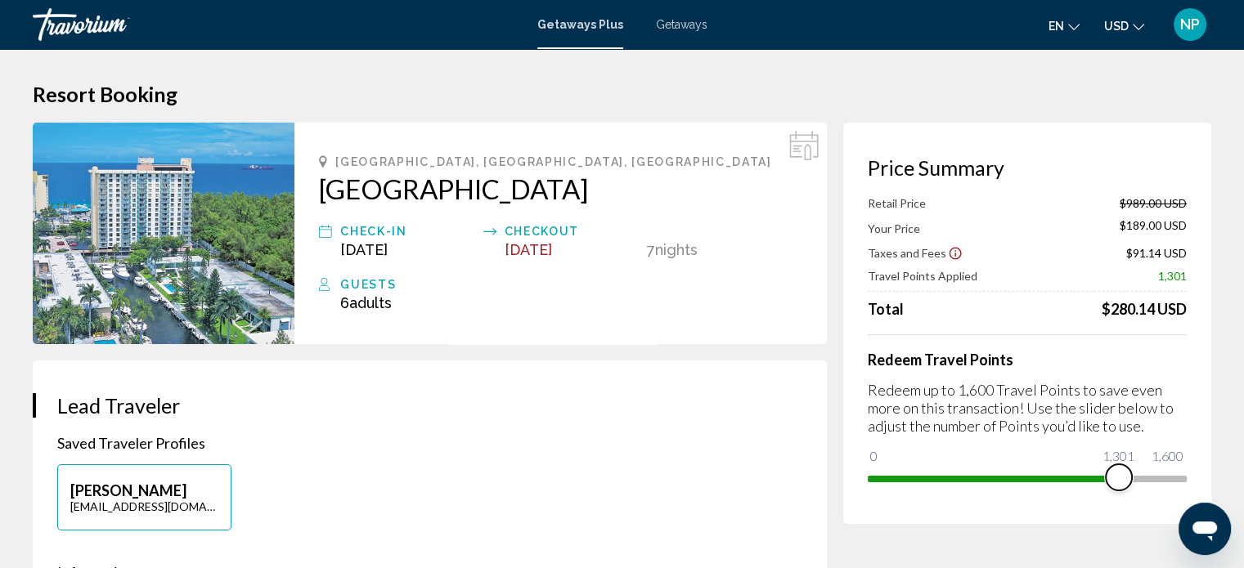
drag, startPoint x: 1173, startPoint y: 477, endPoint x: 1119, endPoint y: 478, distance: 54.8
click at [1119, 478] on span "Main content" at bounding box center [1119, 477] width 26 height 26
drag, startPoint x: 1119, startPoint y: 478, endPoint x: 1205, endPoint y: 471, distance: 87.0
click at [1205, 471] on div "Price Summary Retail Price $989.00 USD Your Price $338.50 USD Taxes and Fees $1…" at bounding box center [1027, 324] width 368 height 402
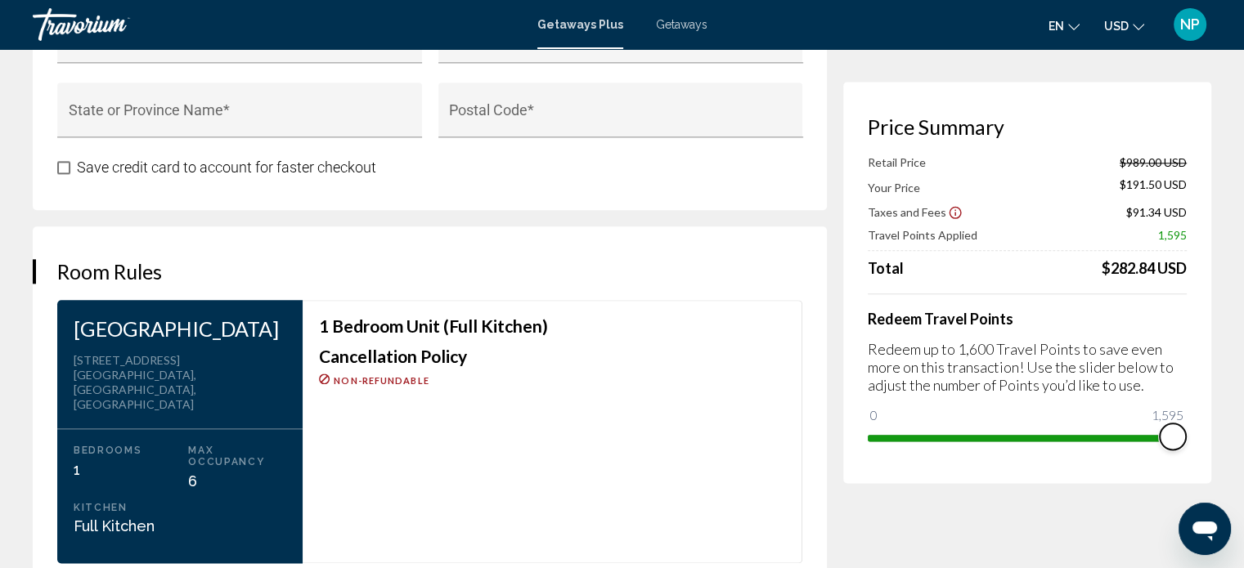
scroll to position [1919, 0]
